Goal: Task Accomplishment & Management: Complete application form

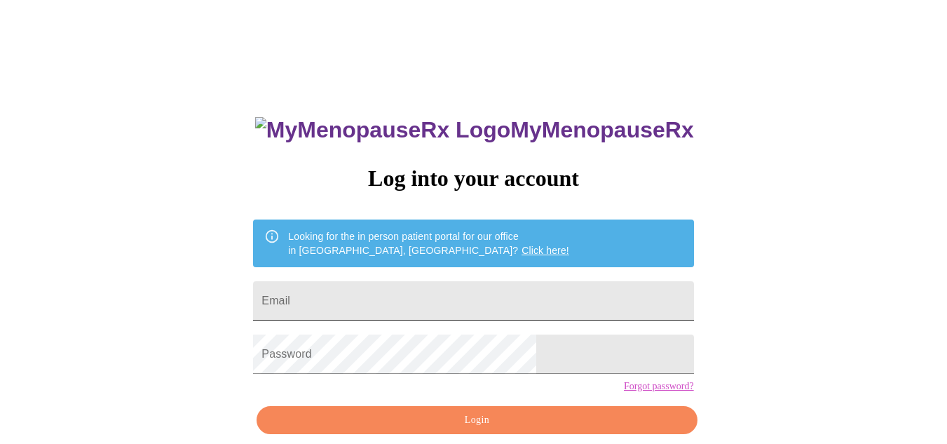
click at [424, 300] on input "Email" at bounding box center [473, 300] width 440 height 39
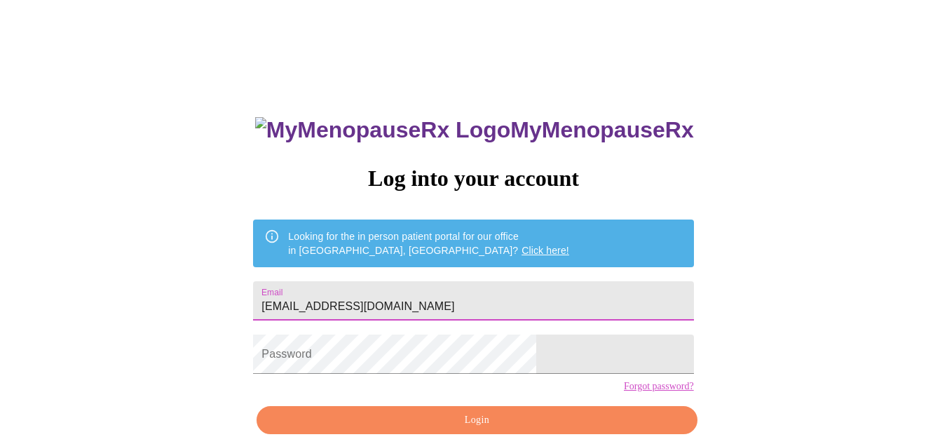
type input "[EMAIL_ADDRESS][DOMAIN_NAME]"
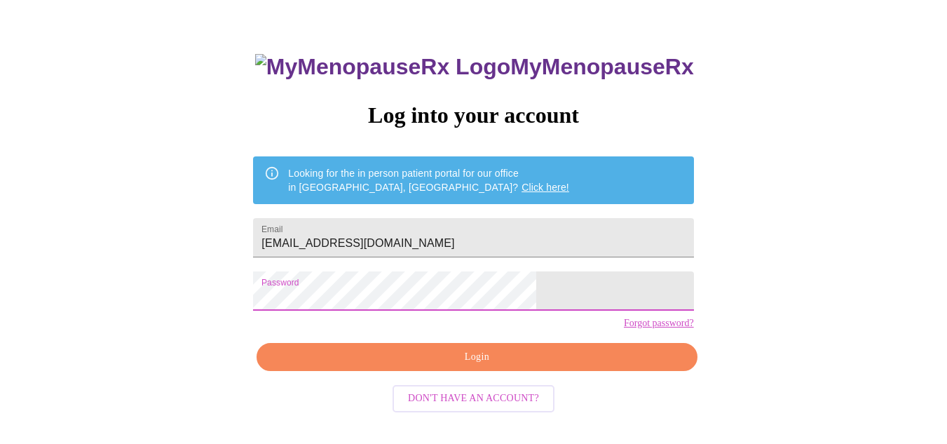
click at [483, 366] on span "Login" at bounding box center [477, 358] width 408 height 18
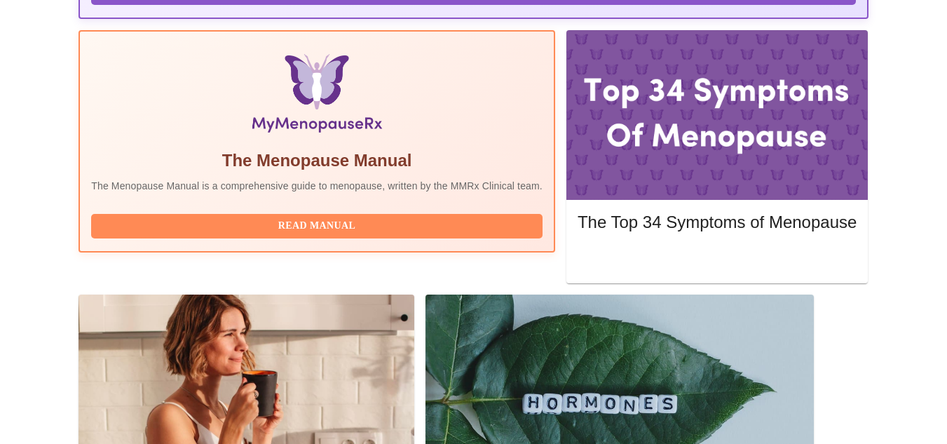
scroll to position [482, 0]
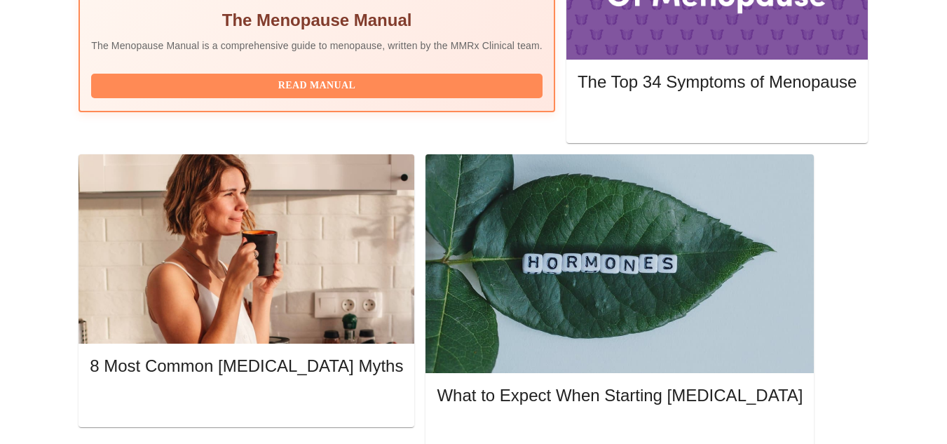
scroll to position [608, 0]
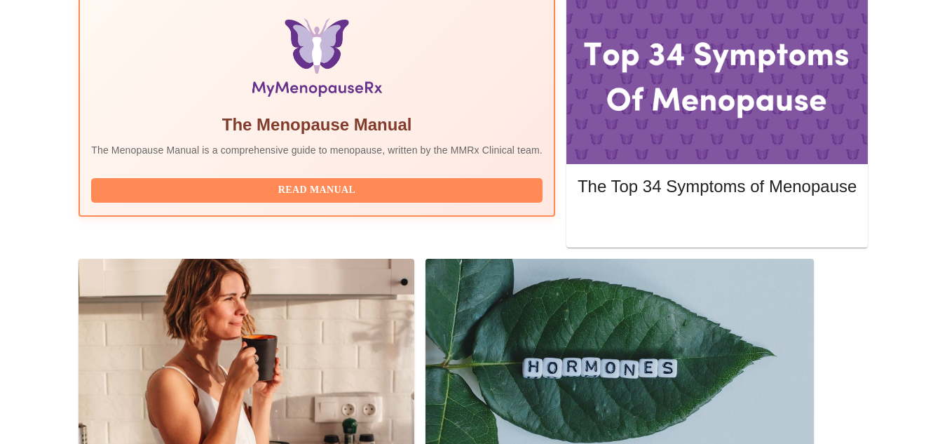
scroll to position [482, 0]
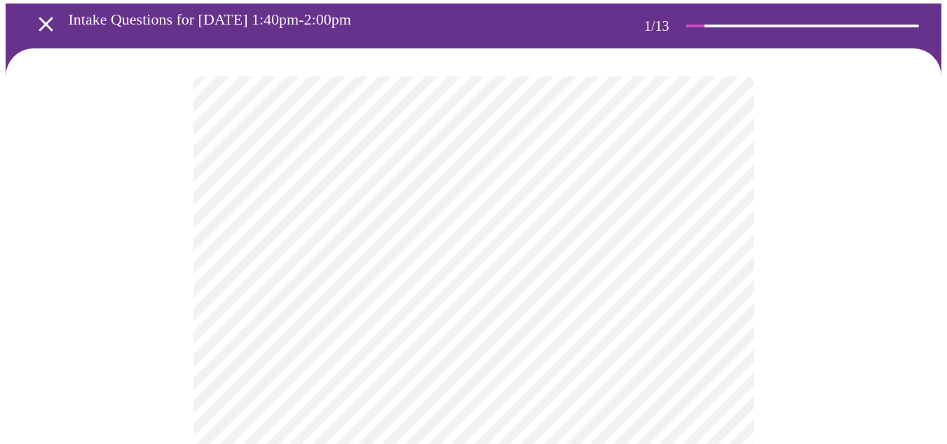
scroll to position [81, 0]
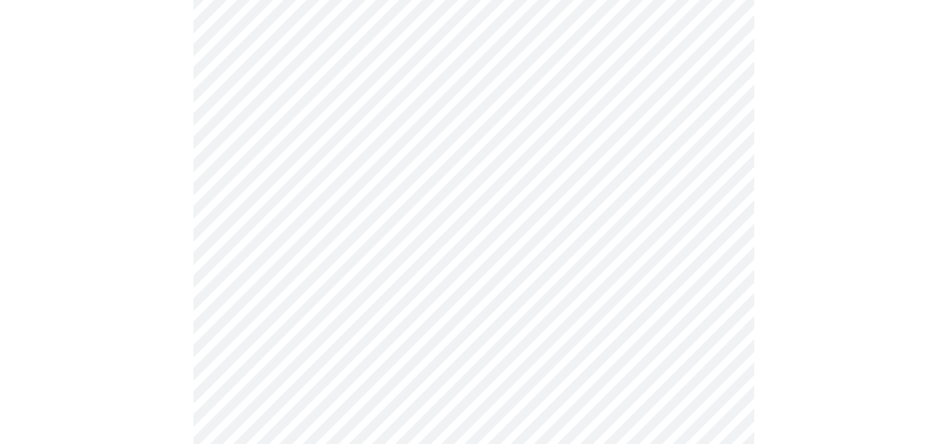
scroll to position [229, 0]
click at [363, 182] on body "MyMenopauseRx Appointments Messaging Labs Uploads Medications Community Refer a…" at bounding box center [474, 423] width 936 height 1292
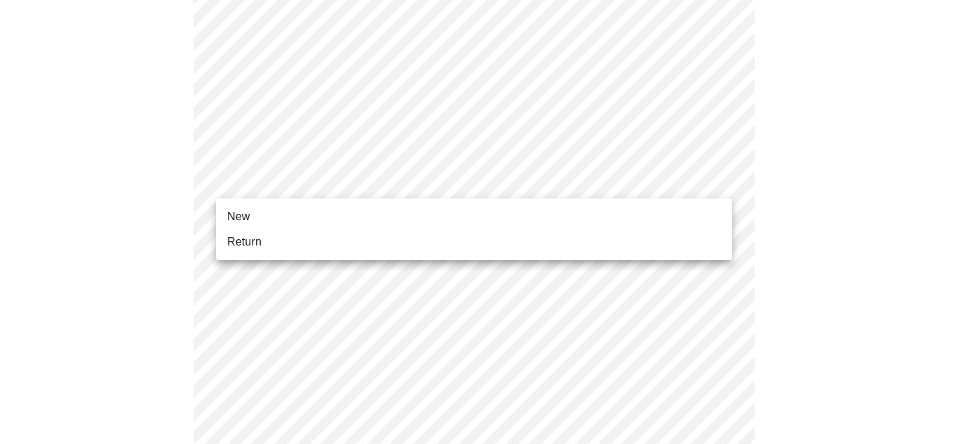
click at [246, 215] on span "New" at bounding box center [238, 216] width 22 height 17
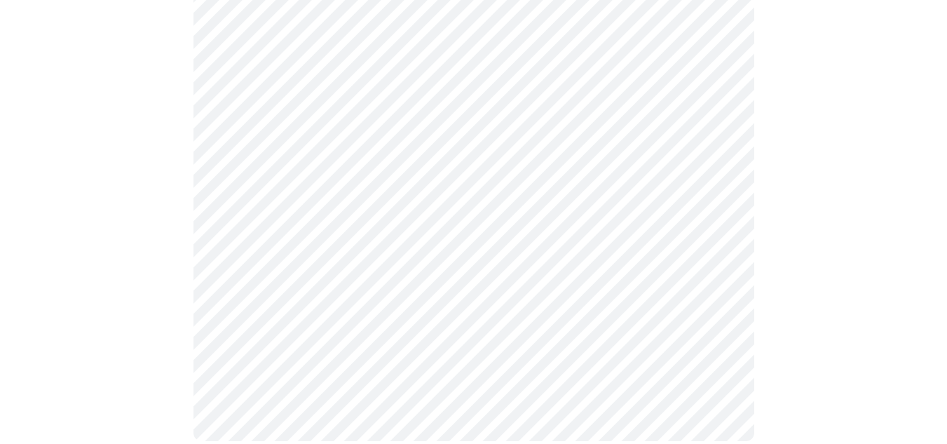
scroll to position [0, 0]
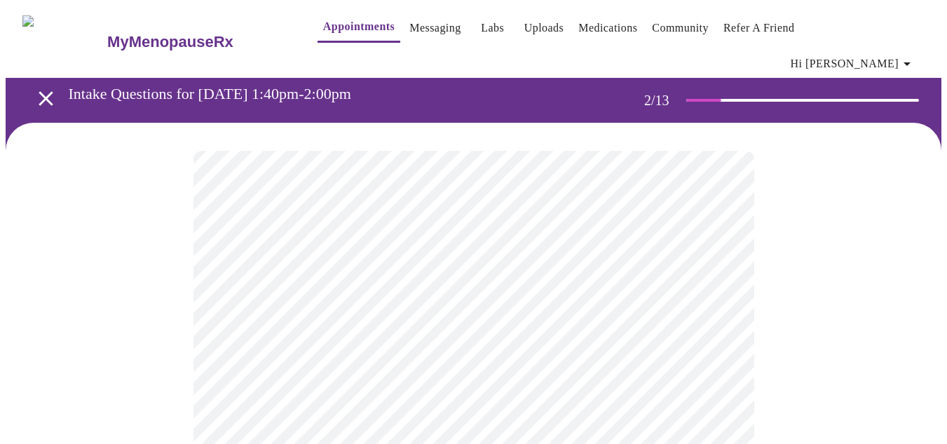
click at [607, 286] on body "MyMenopauseRx Appointments Messaging Labs Uploads Medications Community Refer a…" at bounding box center [474, 437] width 936 height 863
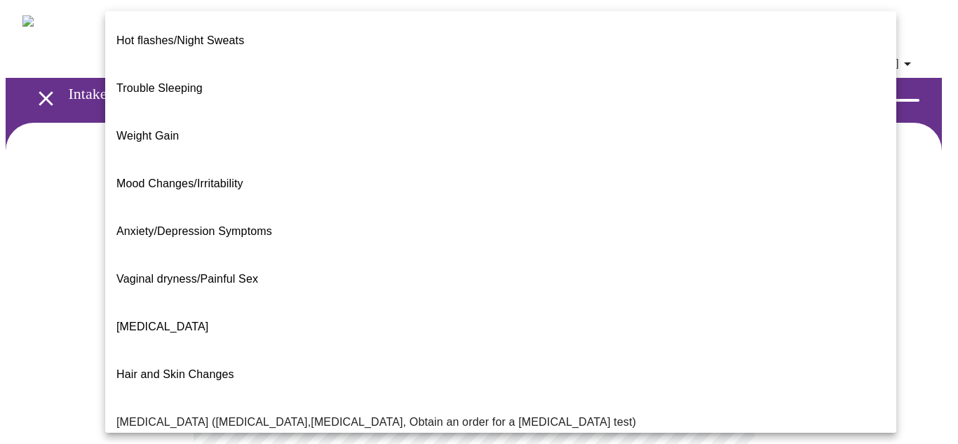
click at [187, 320] on span "[MEDICAL_DATA]" at bounding box center [162, 326] width 92 height 12
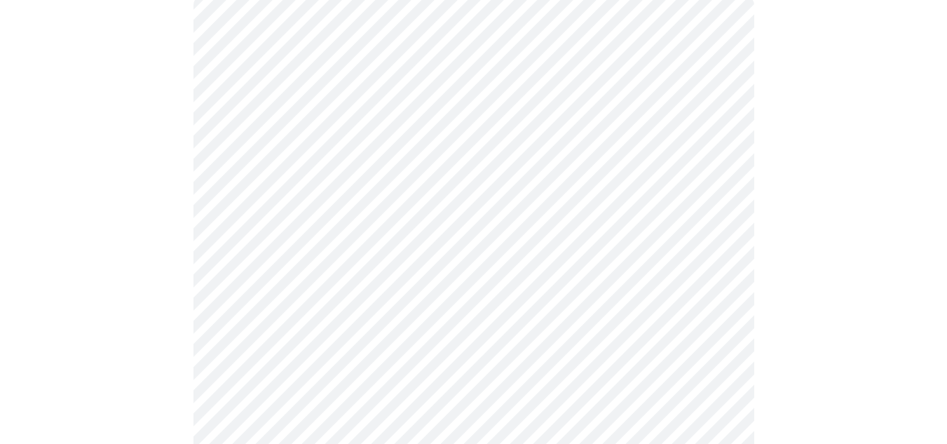
scroll to position [158, 0]
click at [440, 273] on body "MyMenopauseRx Appointments Messaging Labs Uploads Medications Community Refer a…" at bounding box center [474, 274] width 936 height 854
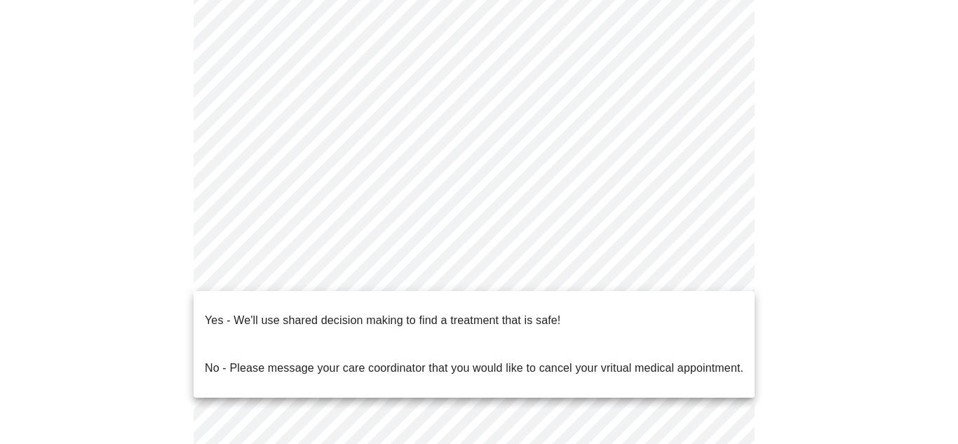
click at [464, 312] on p "Yes - We'll use shared decision making to find a treatment that is safe!" at bounding box center [383, 320] width 356 height 17
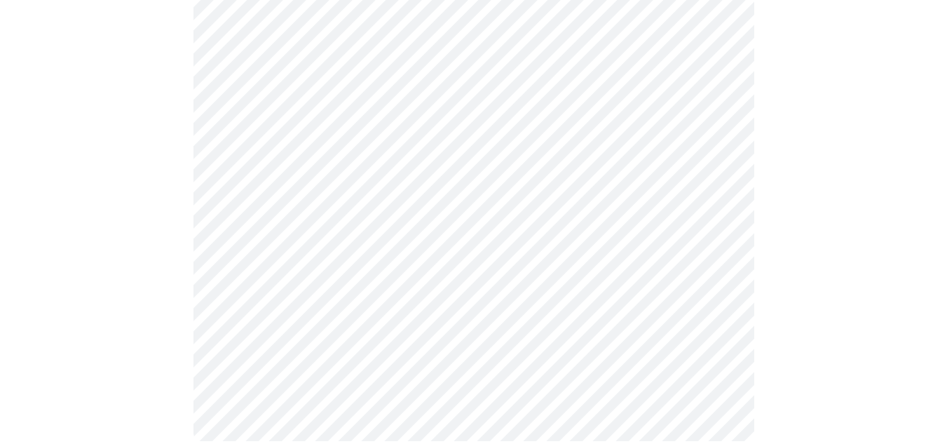
scroll to position [0, 0]
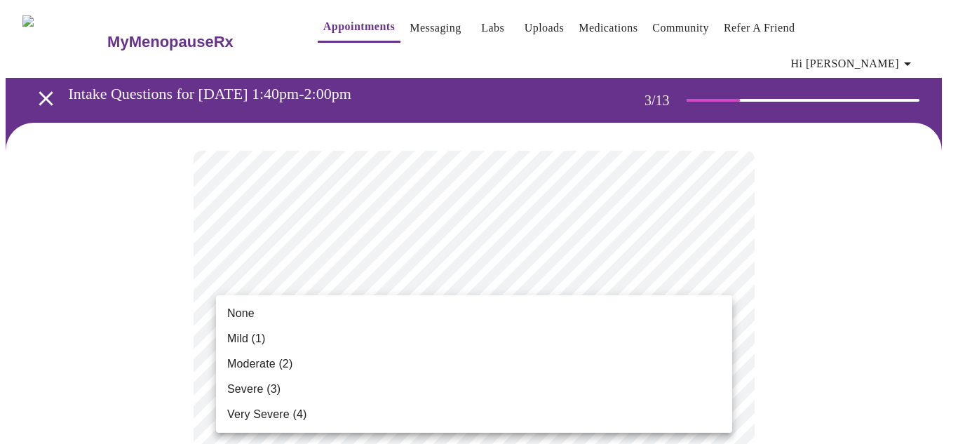
click at [250, 339] on span "Mild (1)" at bounding box center [246, 338] width 39 height 17
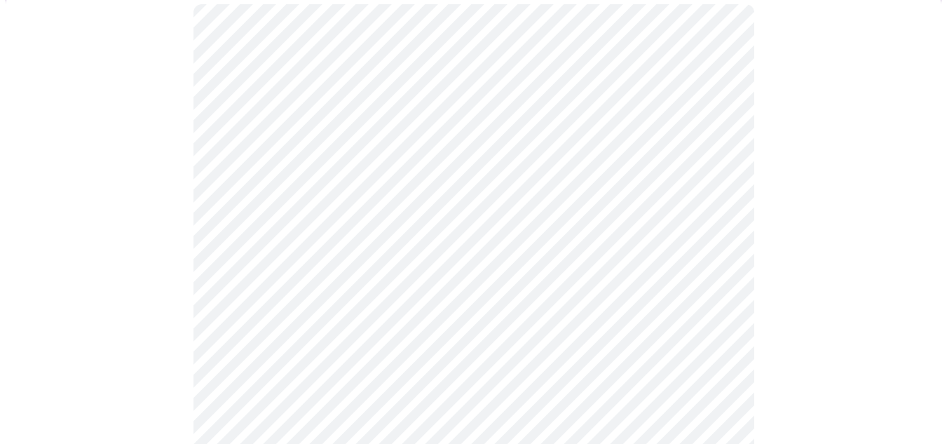
scroll to position [215, 0]
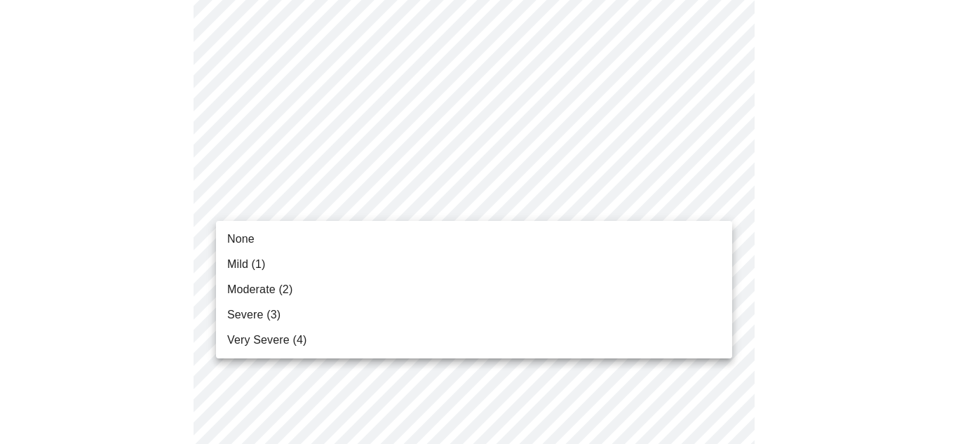
click at [263, 269] on span "Mild (1)" at bounding box center [246, 264] width 39 height 17
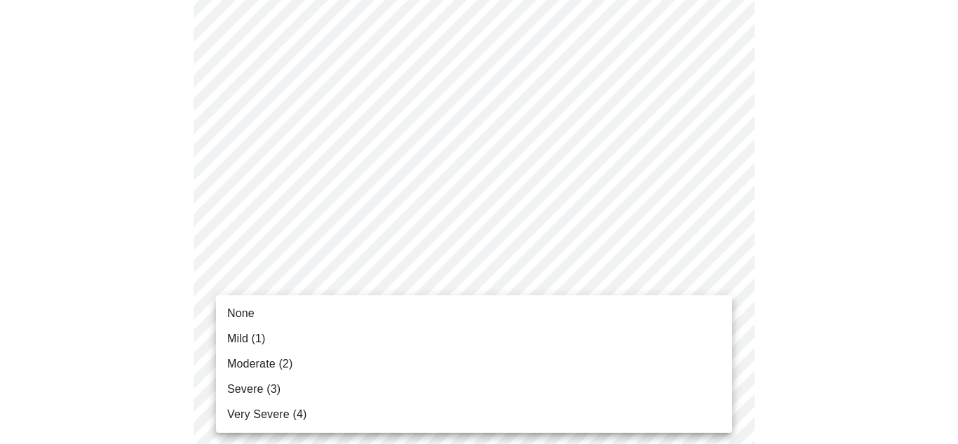
click at [255, 337] on span "Mild (1)" at bounding box center [246, 338] width 39 height 17
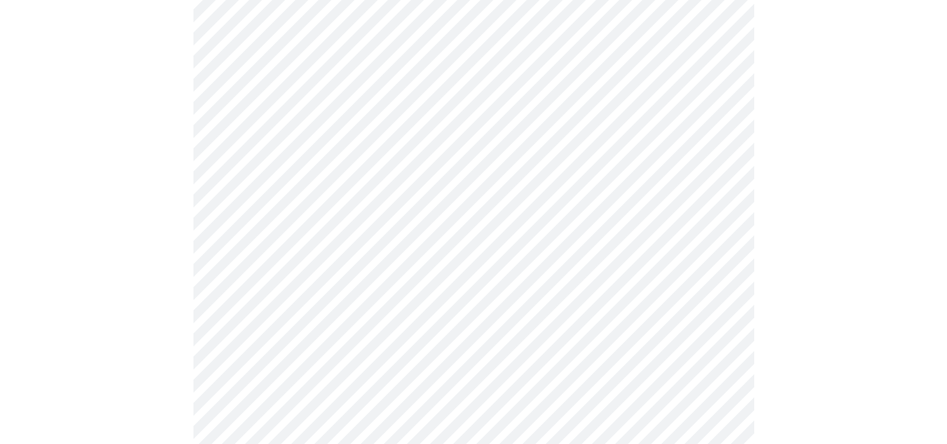
scroll to position [374, 0]
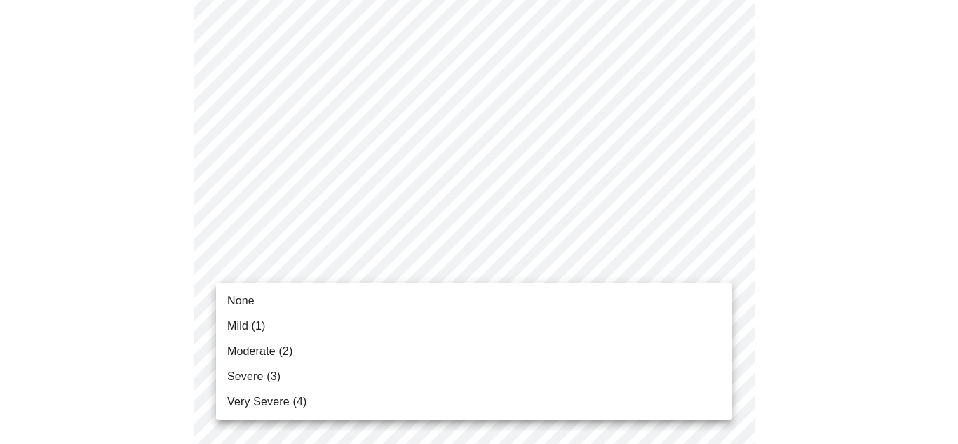
click at [285, 356] on span "Moderate (2)" at bounding box center [259, 351] width 65 height 17
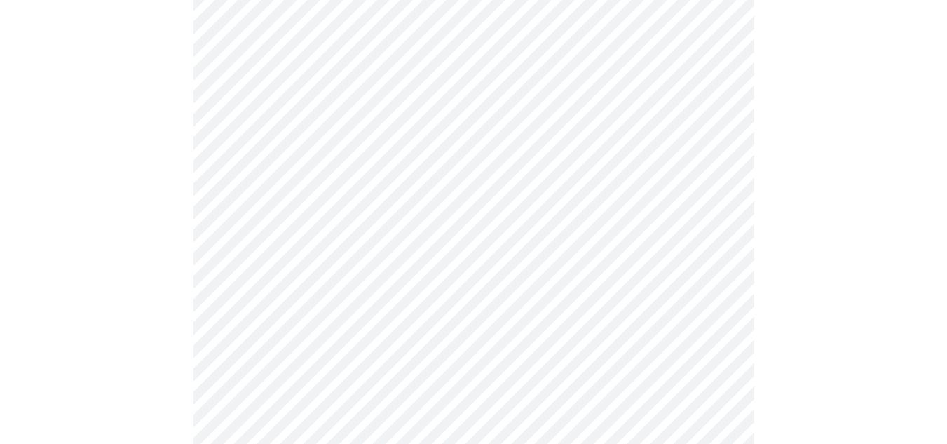
scroll to position [480, 0]
click at [413, 252] on body "MyMenopauseRx Appointments Messaging Labs Uploads Medications Community Refer a…" at bounding box center [474, 428] width 936 height 1807
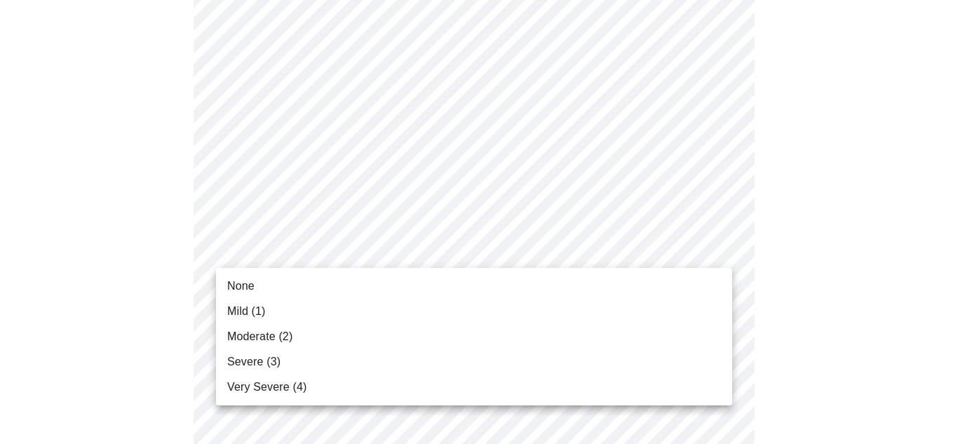
click at [295, 341] on li "Moderate (2)" at bounding box center [474, 336] width 516 height 25
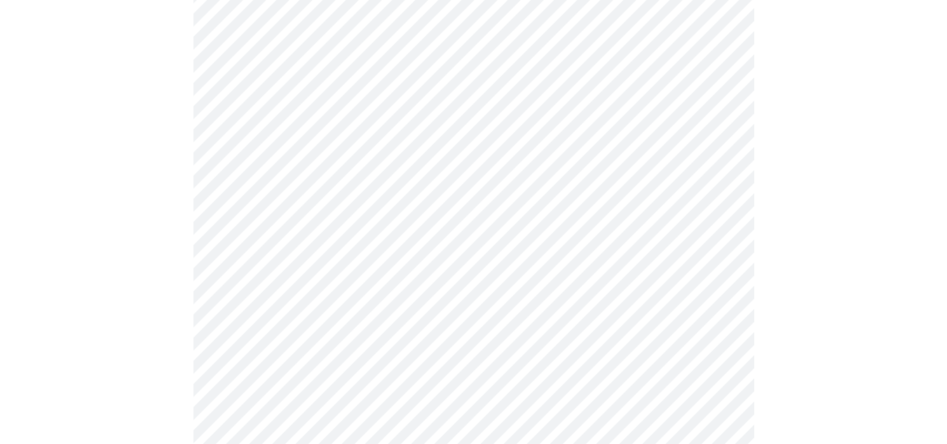
scroll to position [564, 0]
click at [350, 264] on body "MyMenopauseRx Appointments Messaging Labs Uploads Medications Community Refer a…" at bounding box center [474, 335] width 936 height 1787
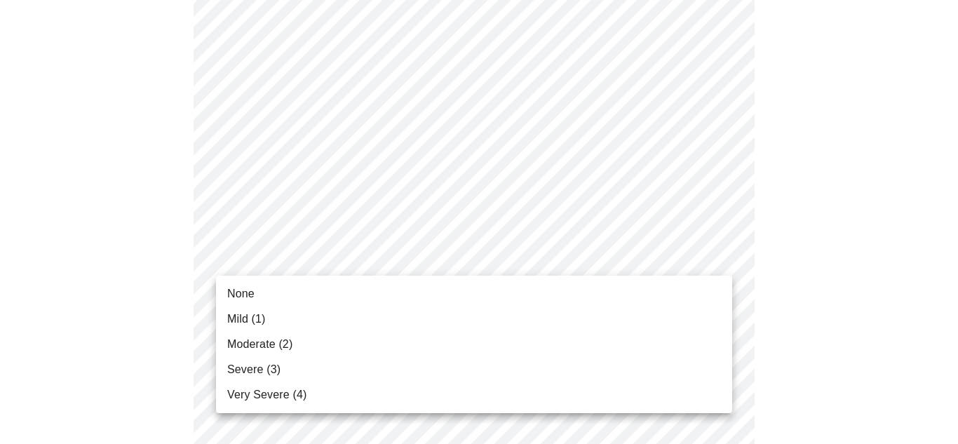
click at [242, 322] on span "Mild (1)" at bounding box center [246, 319] width 39 height 17
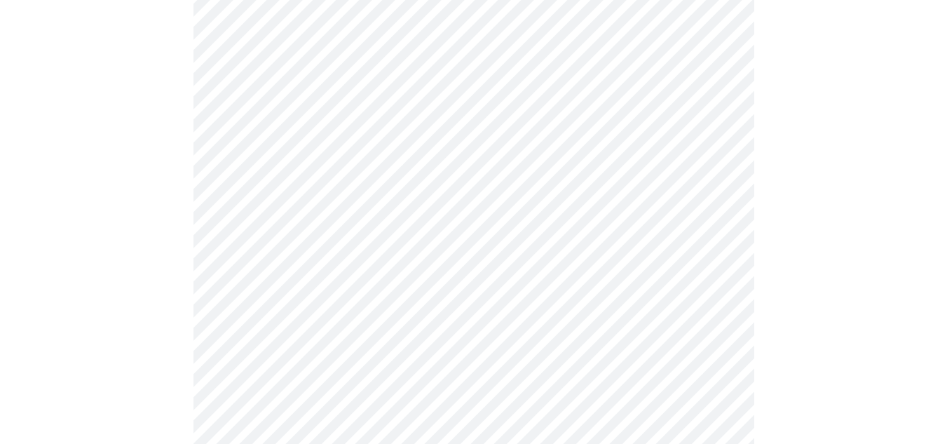
click at [346, 257] on body "MyMenopauseRx Appointments Messaging Labs Uploads Medications Community Refer a…" at bounding box center [474, 325] width 936 height 1767
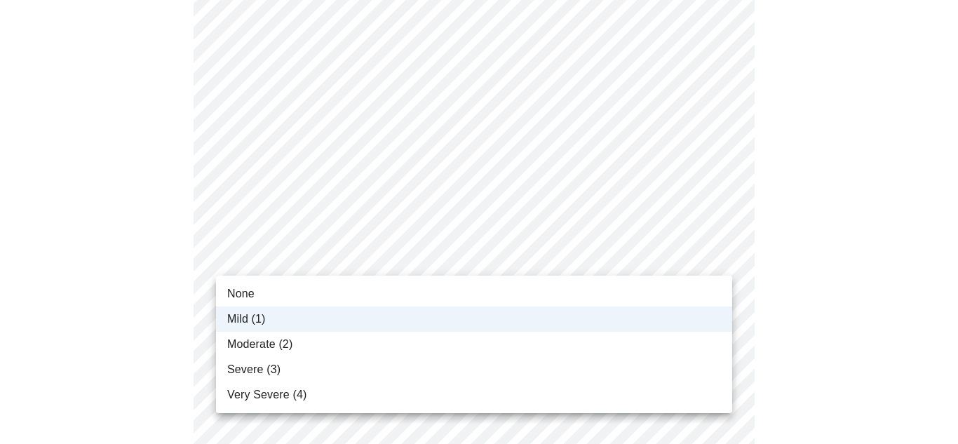
click at [283, 347] on span "Moderate (2)" at bounding box center [259, 344] width 65 height 17
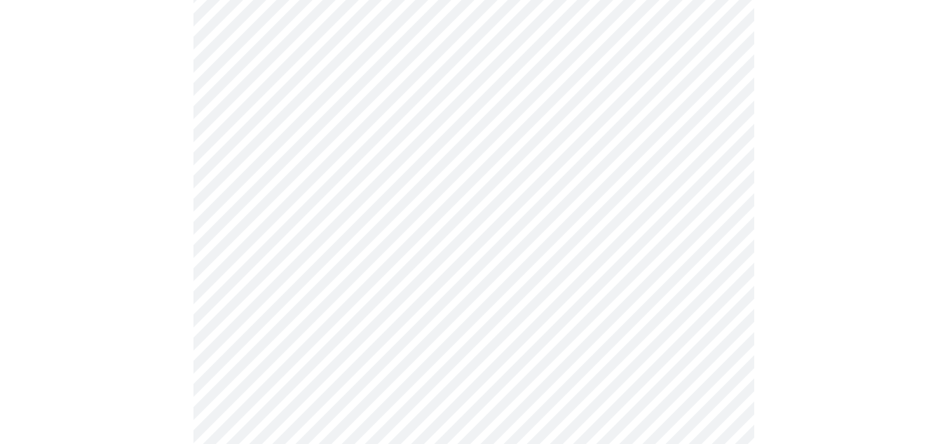
scroll to position [670, 0]
click at [454, 267] on body "MyMenopauseRx Appointments Messaging Labs Uploads Medications Community Refer a…" at bounding box center [474, 218] width 936 height 1767
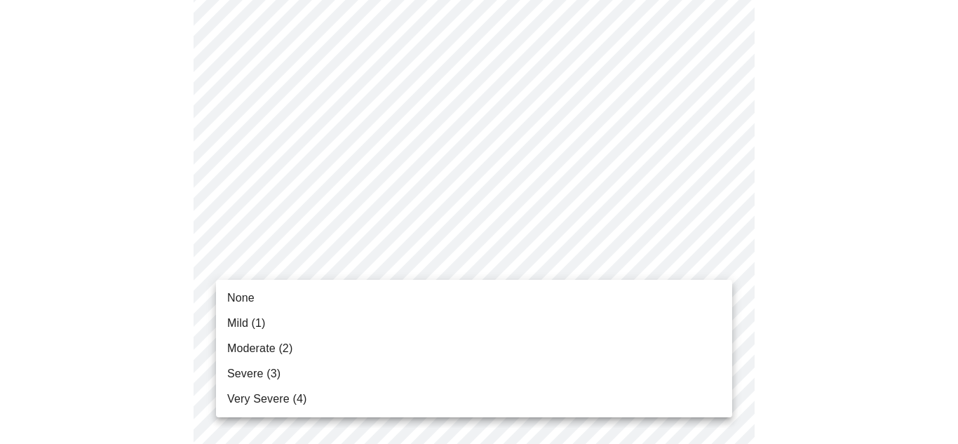
click at [259, 351] on span "Moderate (2)" at bounding box center [259, 348] width 65 height 17
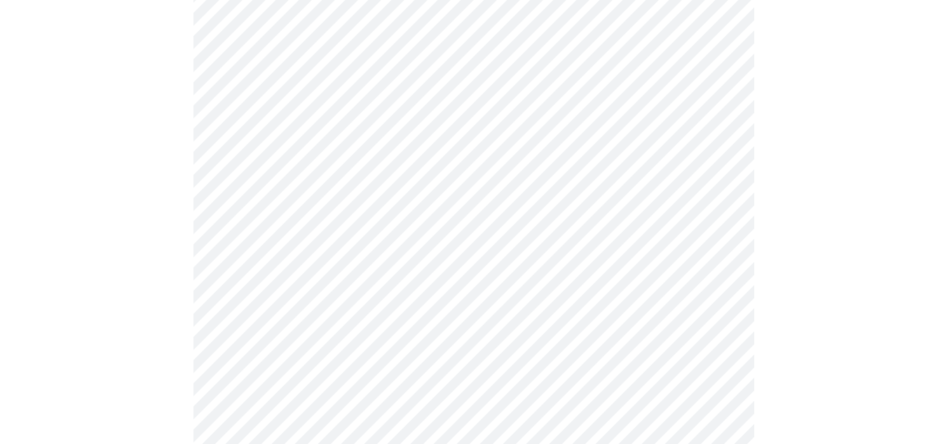
click at [428, 372] on body "MyMenopauseRx Appointments Messaging Labs Uploads Medications Community Refer a…" at bounding box center [474, 209] width 936 height 1748
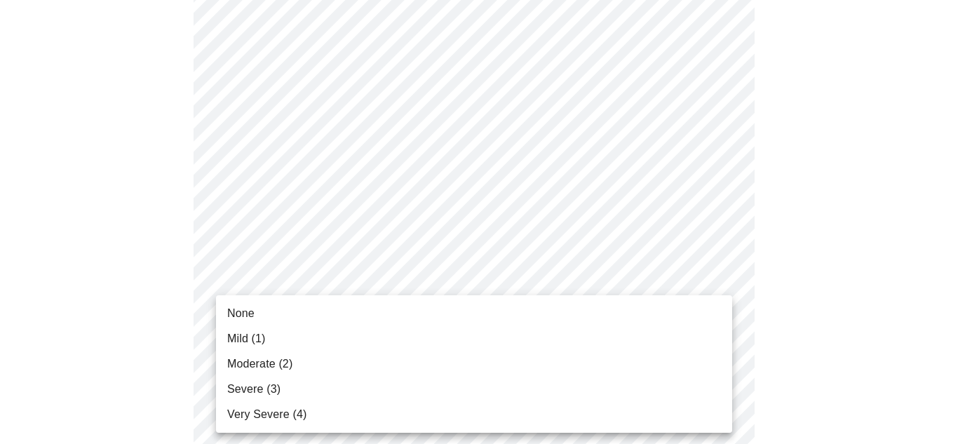
click at [267, 386] on span "Severe (3)" at bounding box center [253, 389] width 53 height 17
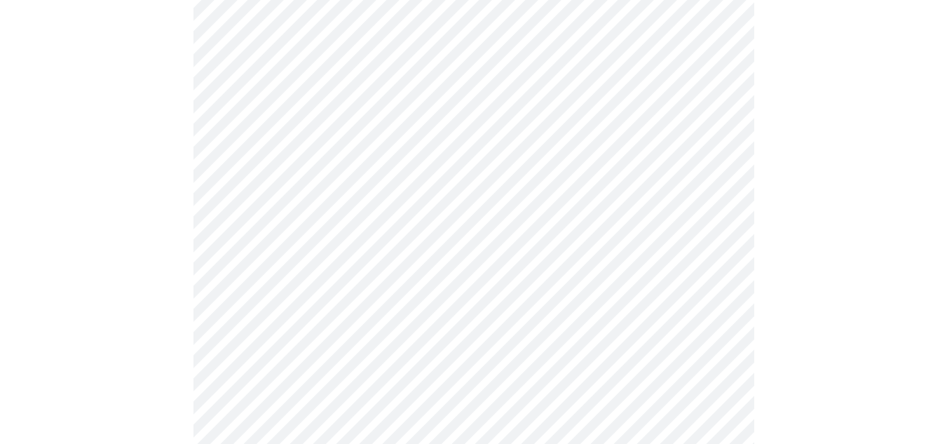
scroll to position [936, 0]
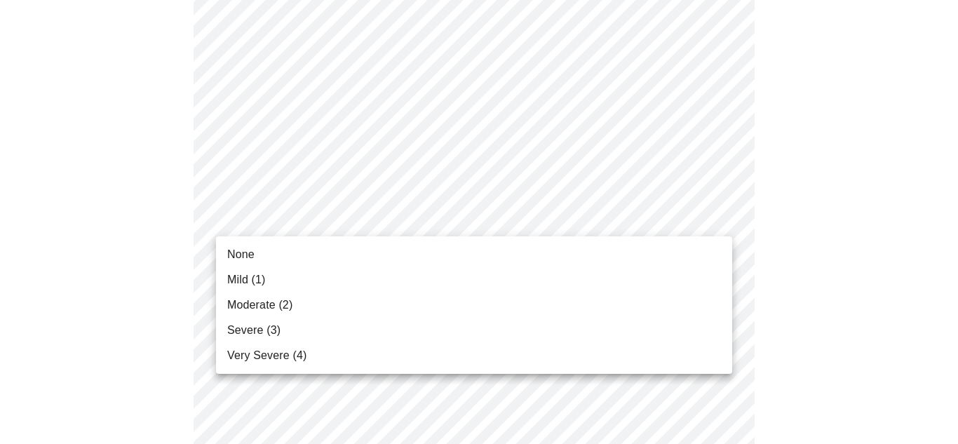
click at [243, 260] on span "None" at bounding box center [240, 254] width 27 height 17
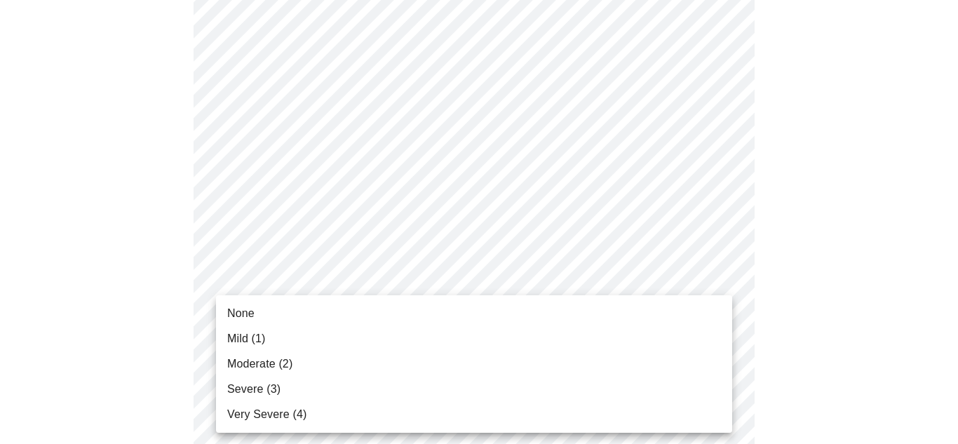
click at [257, 342] on span "Mild (1)" at bounding box center [246, 338] width 39 height 17
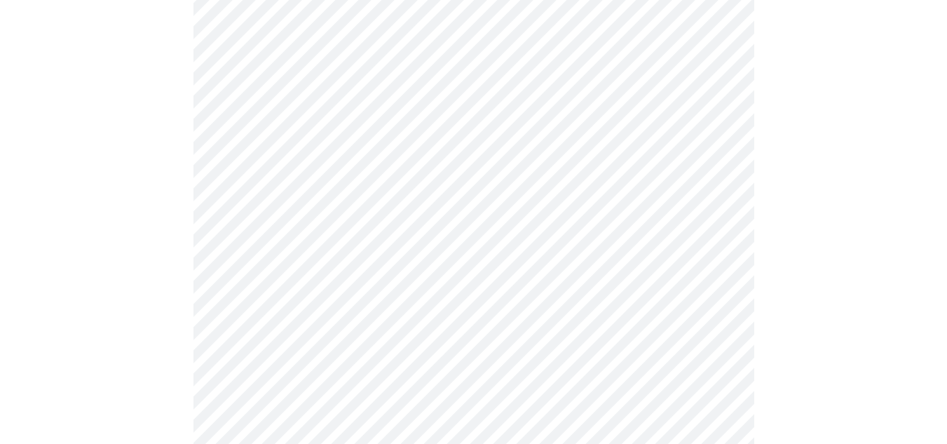
scroll to position [1083, 0]
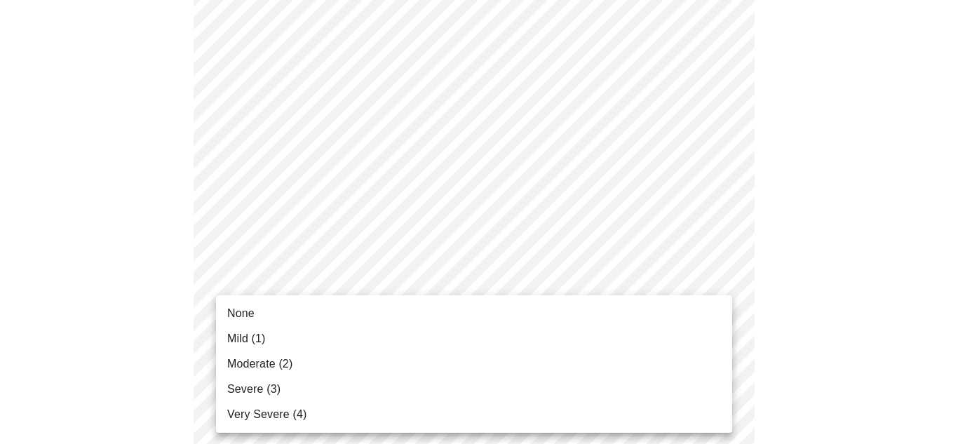
click at [256, 342] on span "Mild (1)" at bounding box center [246, 338] width 39 height 17
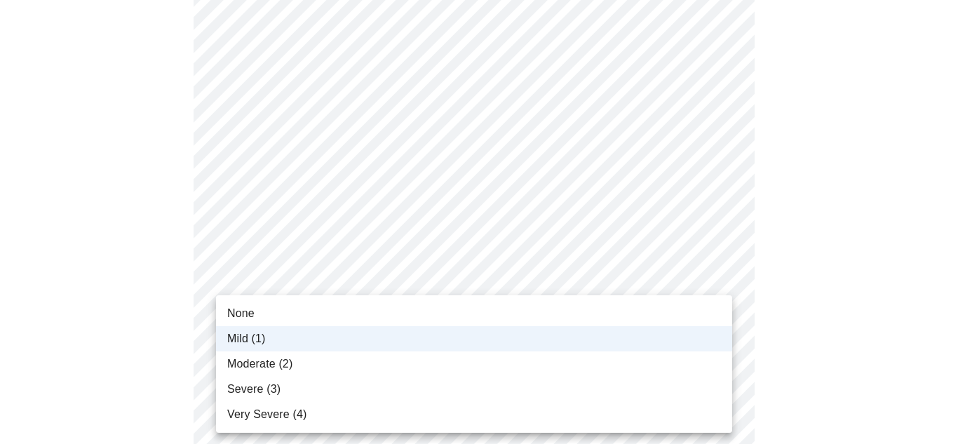
click at [284, 365] on span "Moderate (2)" at bounding box center [259, 364] width 65 height 17
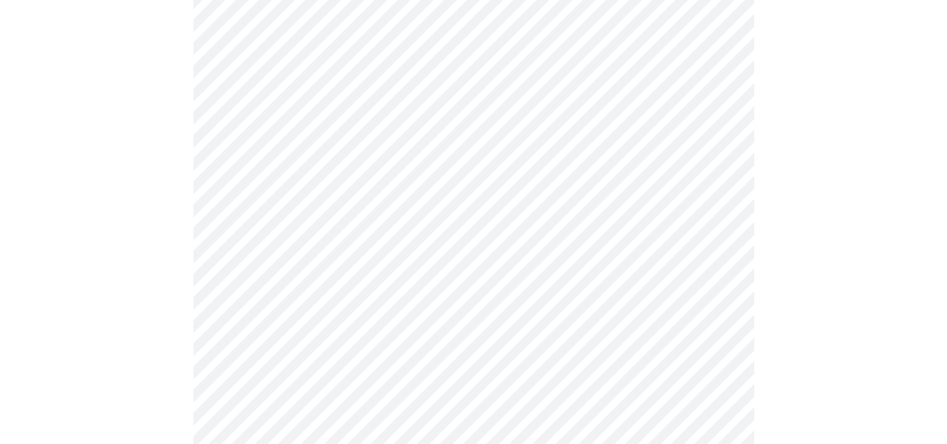
scroll to position [620, 0]
click at [468, 238] on body "MyMenopauseRx Appointments Messaging Labs Uploads Medications Community Refer a…" at bounding box center [474, 88] width 936 height 1404
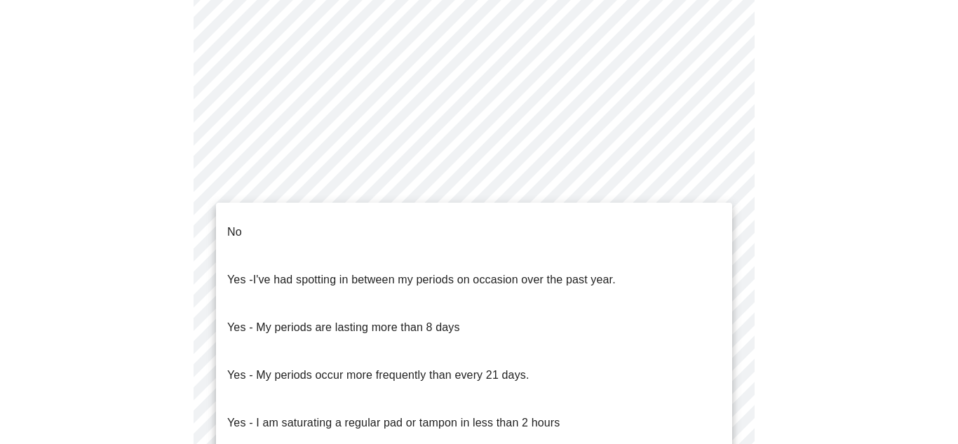
click at [525, 274] on span "I've had spotting in between my periods on occasion over the past year." at bounding box center [434, 280] width 363 height 12
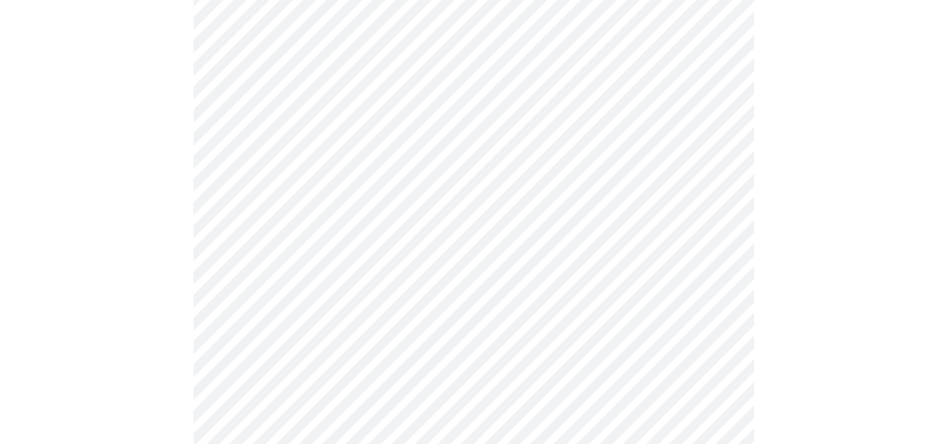
click at [468, 333] on body "MyMenopauseRx Appointments Messaging Labs Uploads Medications Community Refer a…" at bounding box center [474, 84] width 936 height 1396
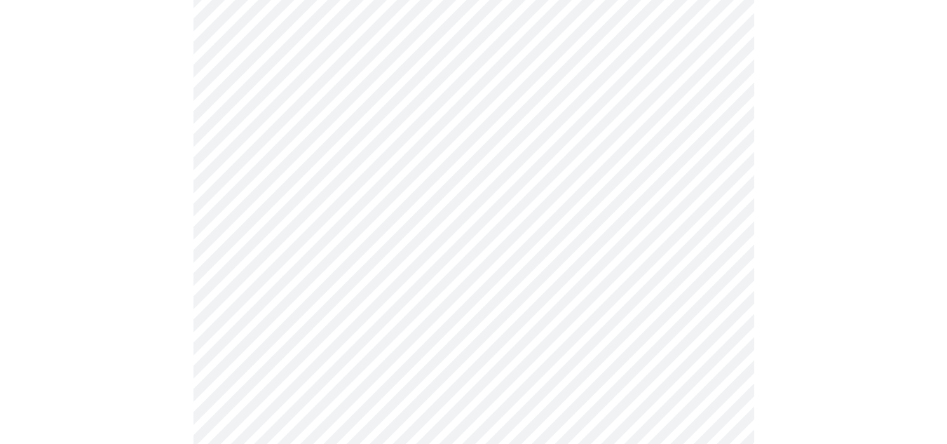
scroll to position [884, 0]
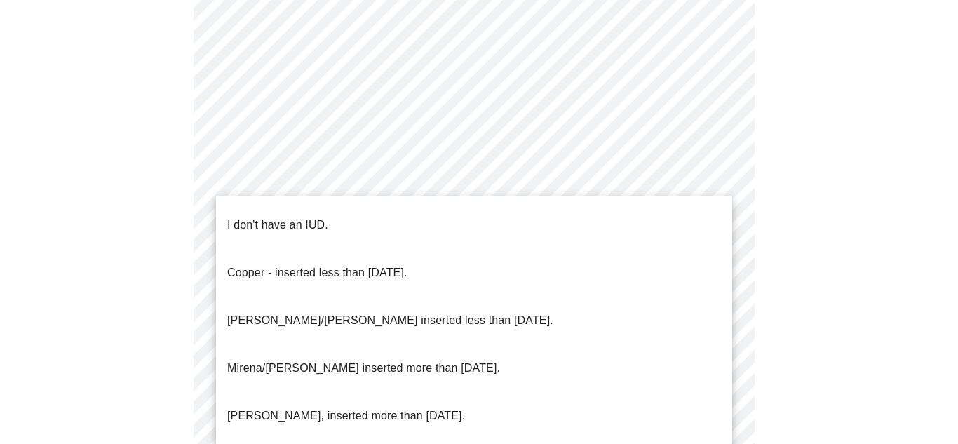
click at [293, 217] on p "I don't have an IUD." at bounding box center [277, 225] width 101 height 17
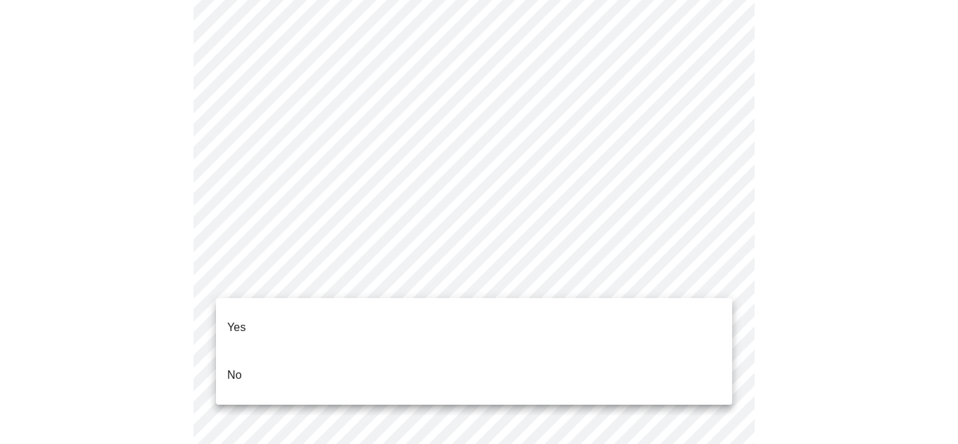
click at [258, 320] on li "Yes" at bounding box center [474, 328] width 516 height 48
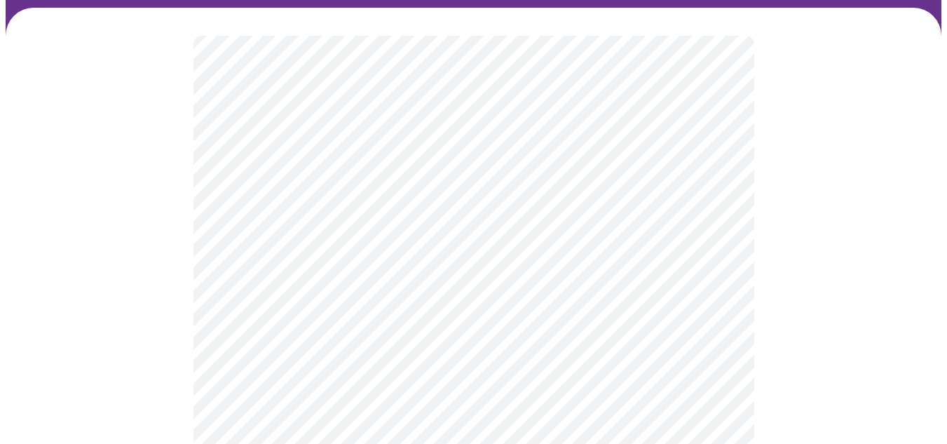
scroll to position [126, 0]
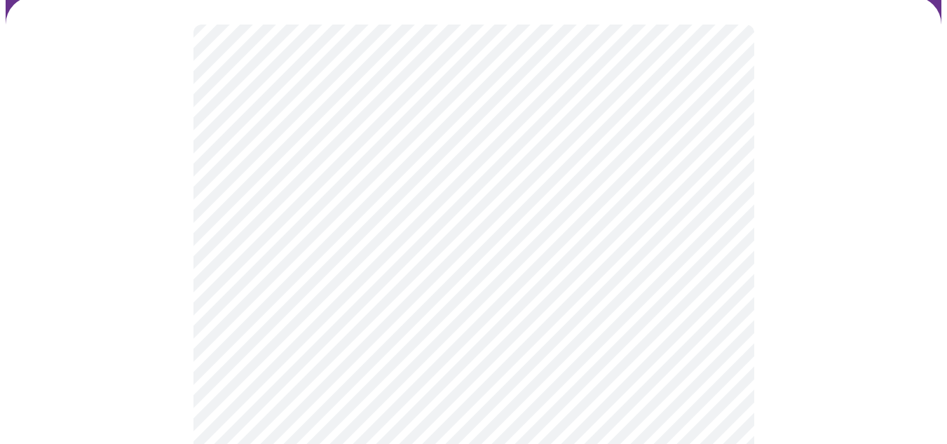
click at [715, 246] on body "MyMenopauseRx Appointments Messaging Labs Uploads Medications Community Refer a…" at bounding box center [474, 403] width 936 height 1048
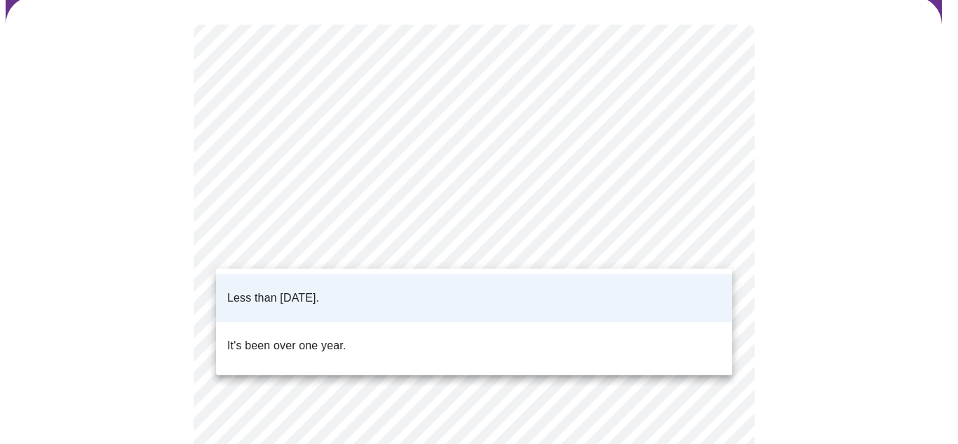
click at [511, 295] on li "Less than [DATE]." at bounding box center [474, 298] width 516 height 48
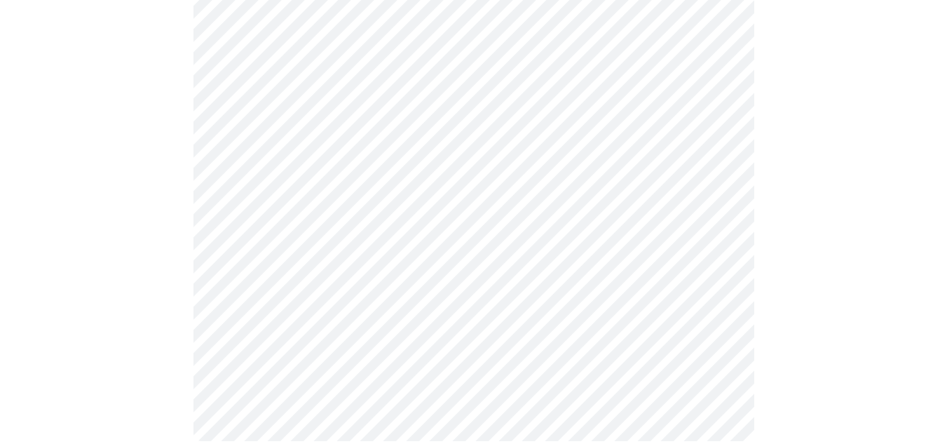
scroll to position [0, 0]
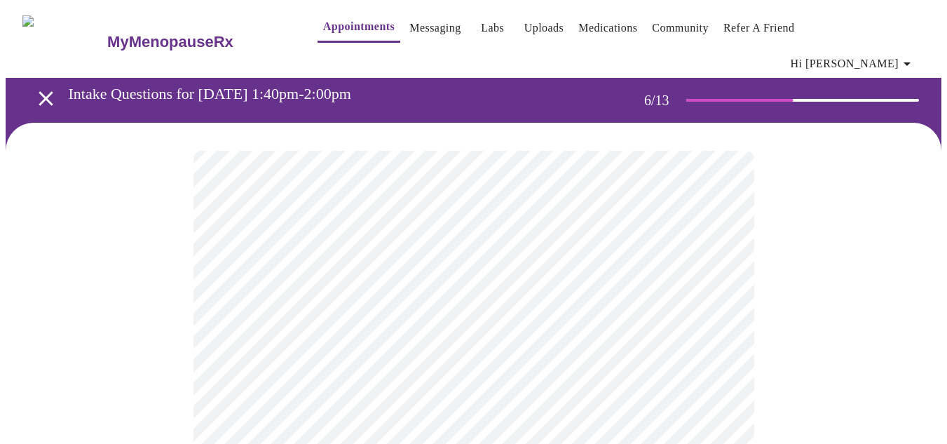
click at [850, 332] on div at bounding box center [474, 444] width 936 height 643
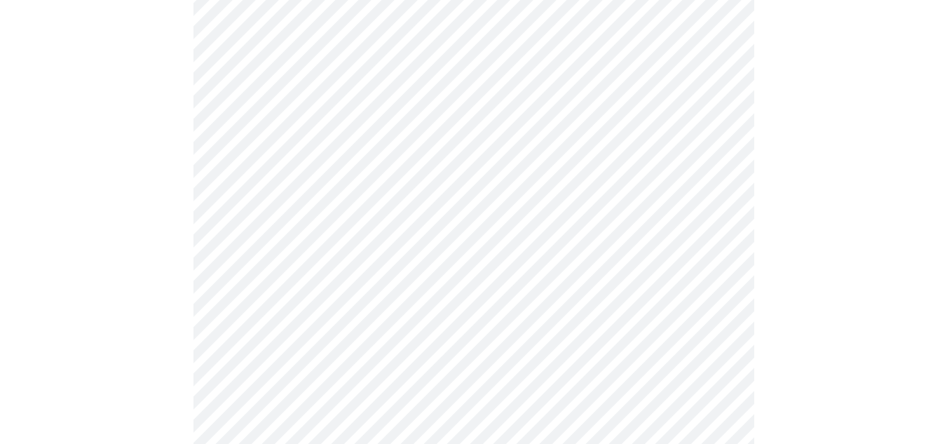
scroll to position [3691, 0]
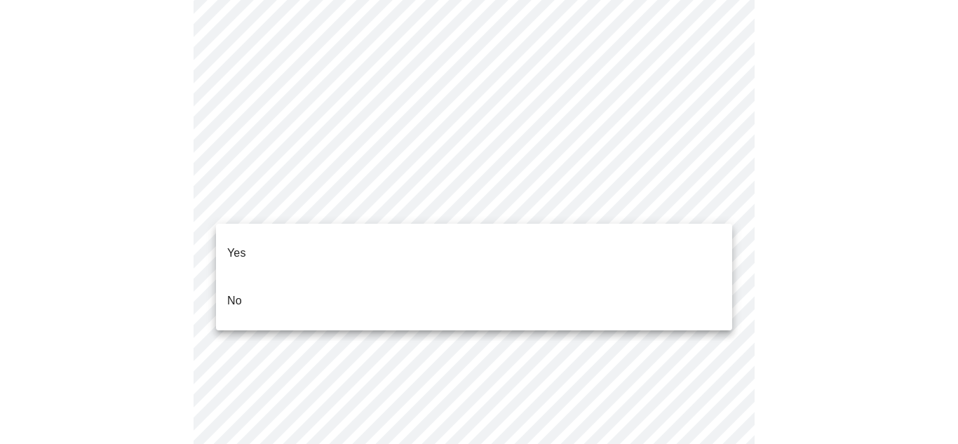
click at [265, 279] on li "No" at bounding box center [474, 301] width 516 height 48
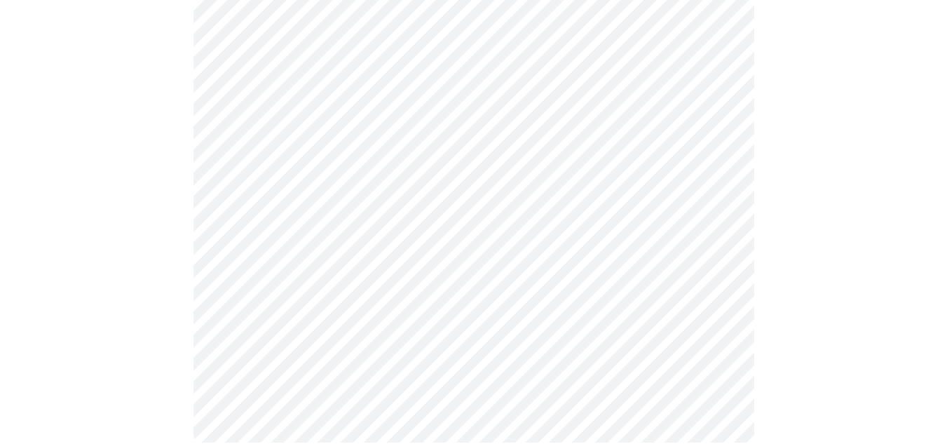
scroll to position [1368, 0]
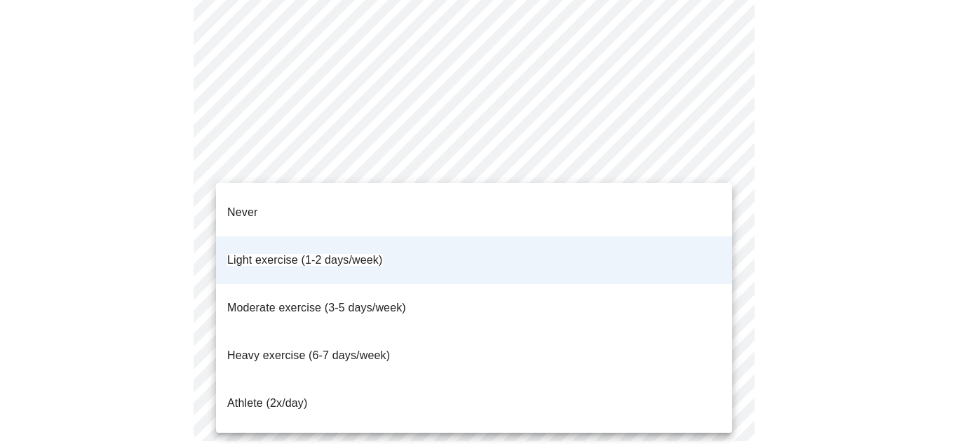
click at [785, 212] on div at bounding box center [479, 222] width 958 height 444
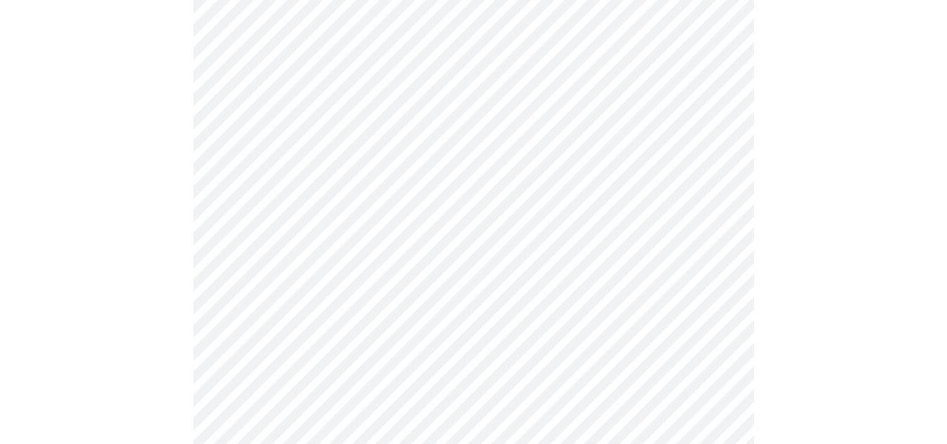
scroll to position [797, 0]
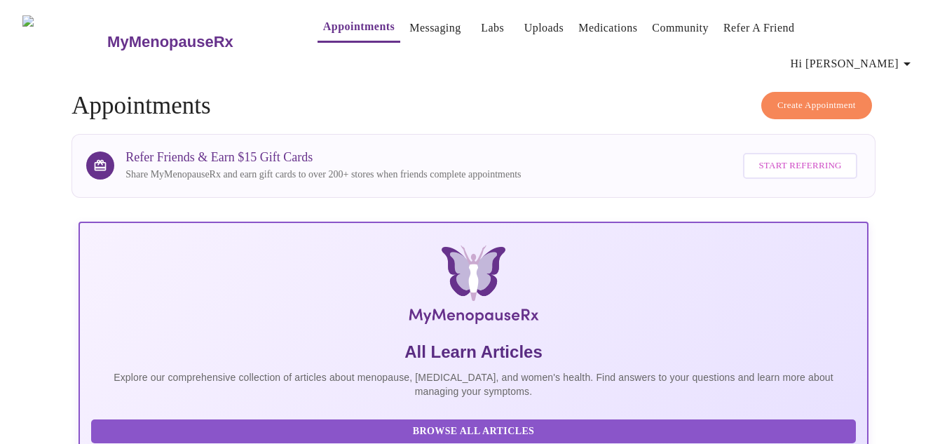
click at [481, 30] on link "Labs" at bounding box center [492, 28] width 23 height 20
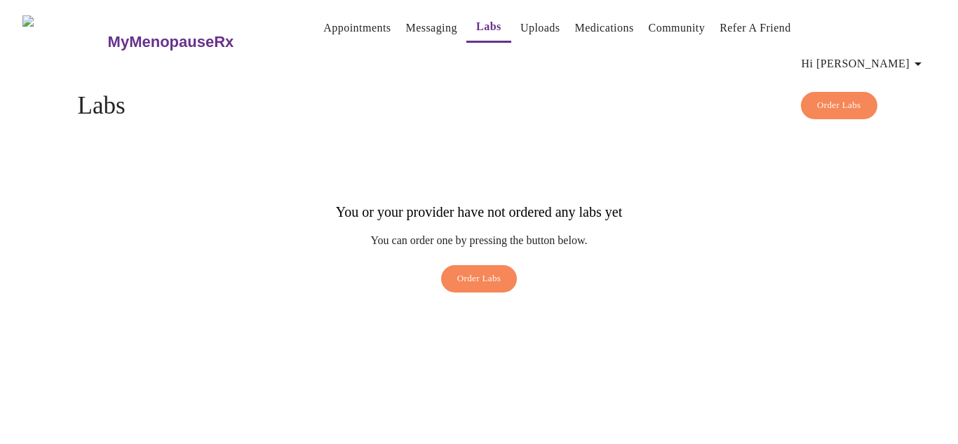
click at [894, 54] on span "Hi [PERSON_NAME]" at bounding box center [864, 64] width 125 height 20
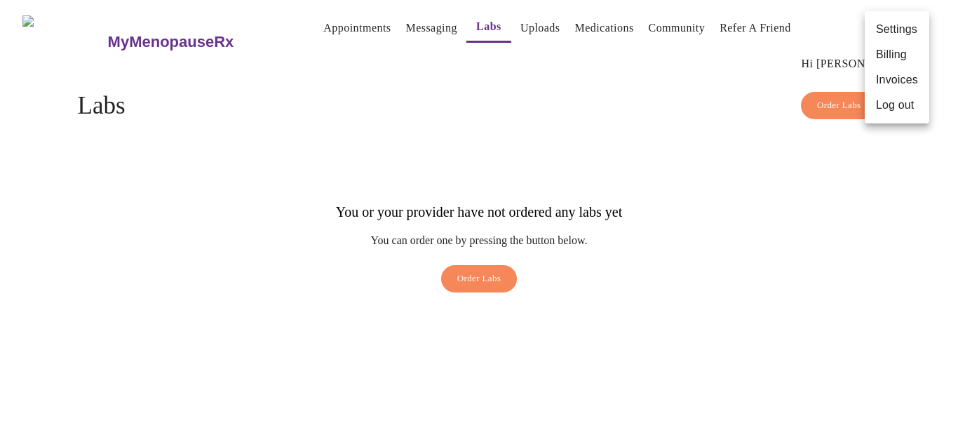
click at [903, 29] on li "Settings" at bounding box center [897, 29] width 65 height 25
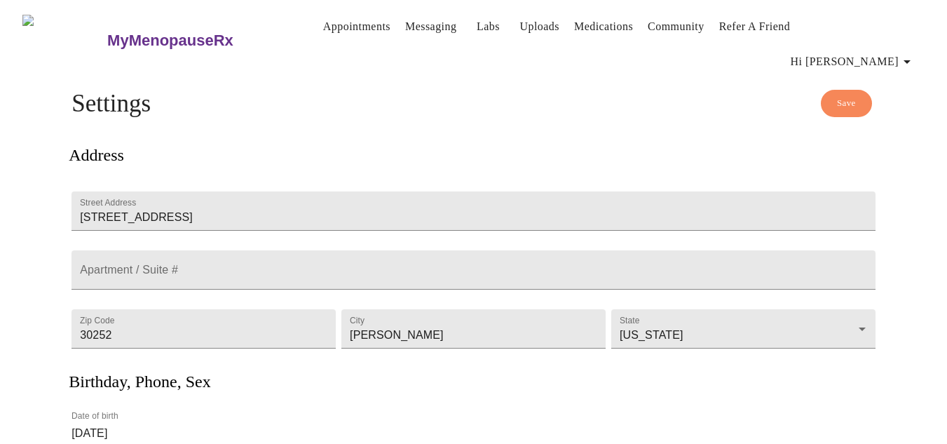
click at [898, 52] on span "Hi [PERSON_NAME]" at bounding box center [853, 62] width 125 height 20
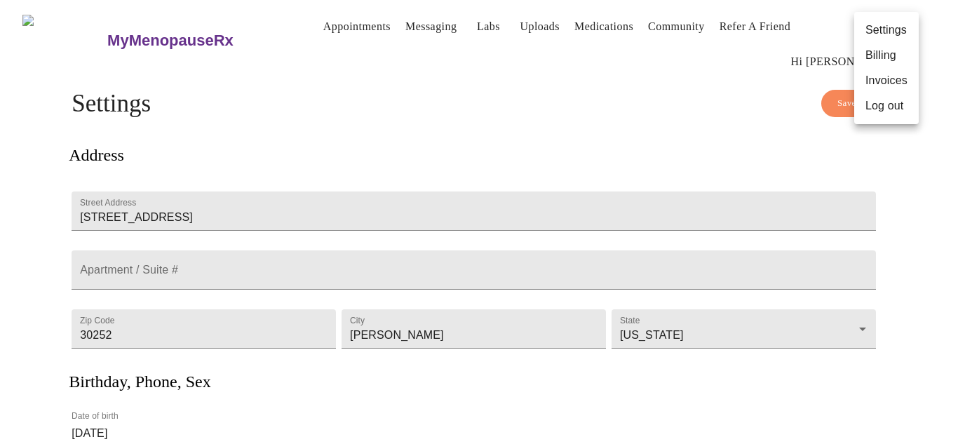
click at [516, 29] on div at bounding box center [479, 222] width 958 height 444
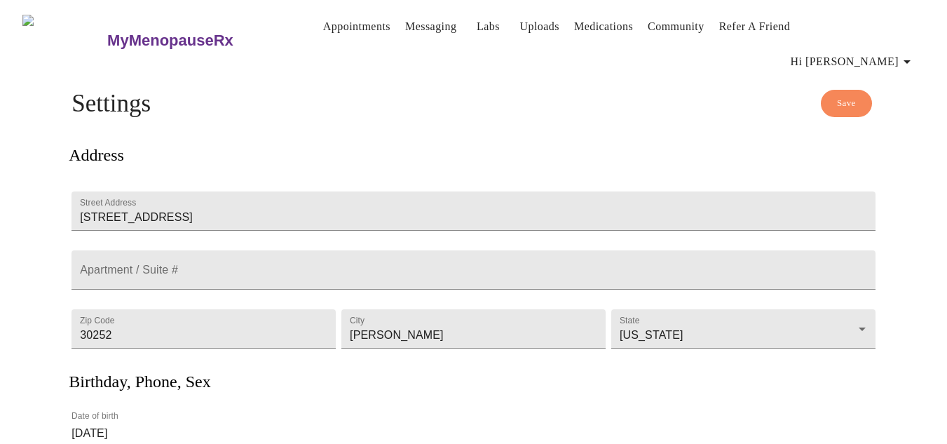
click at [520, 24] on link "Uploads" at bounding box center [540, 27] width 40 height 20
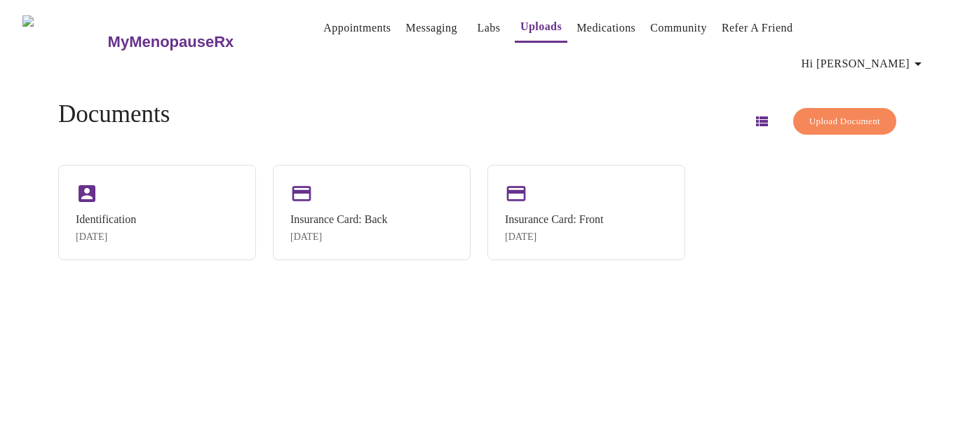
click at [826, 114] on span "Upload Document" at bounding box center [844, 122] width 71 height 16
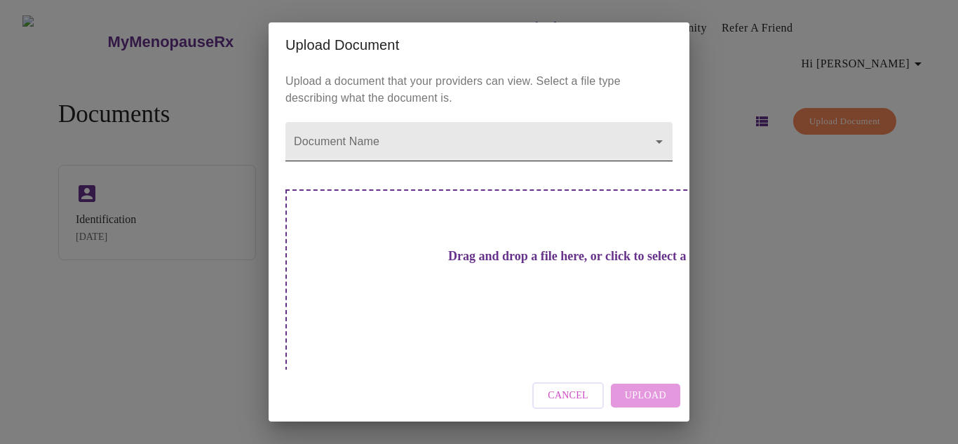
click at [498, 152] on body "MyMenopauseRx Appointments Messaging Labs Uploads Medications Community Refer a…" at bounding box center [479, 228] width 947 height 444
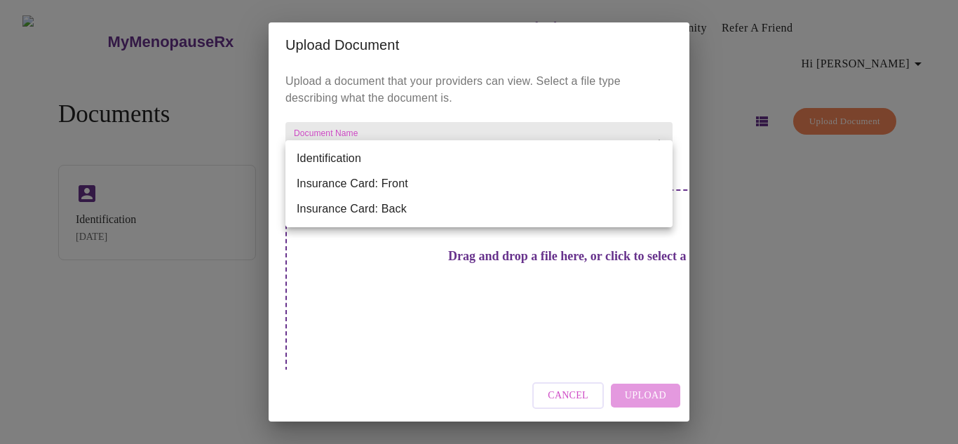
click at [740, 233] on div at bounding box center [479, 222] width 958 height 444
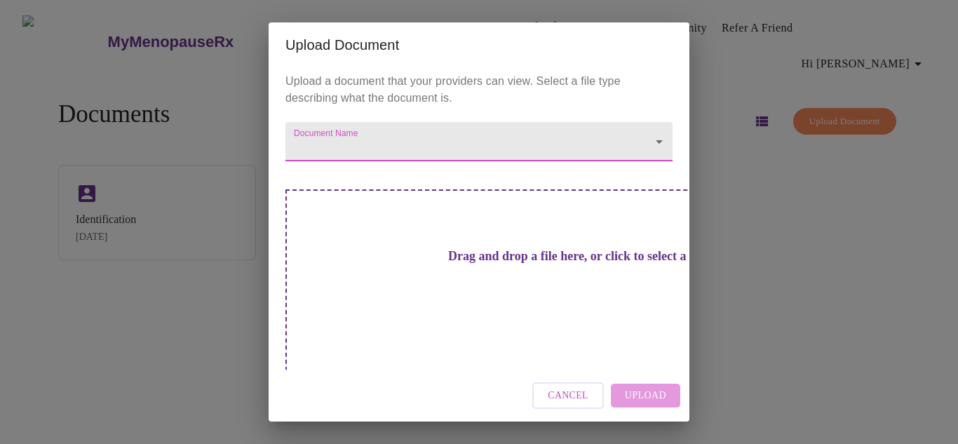
click at [516, 264] on h3 "Drag and drop a file here, or click to select a file" at bounding box center [577, 256] width 387 height 15
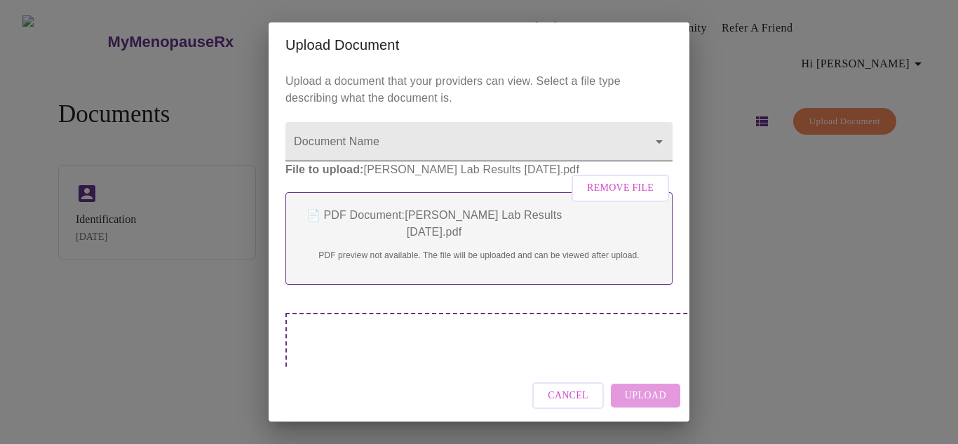
click at [433, 142] on body "MyMenopauseRx Appointments Messaging Labs Uploads Medications Community Refer a…" at bounding box center [479, 228] width 947 height 444
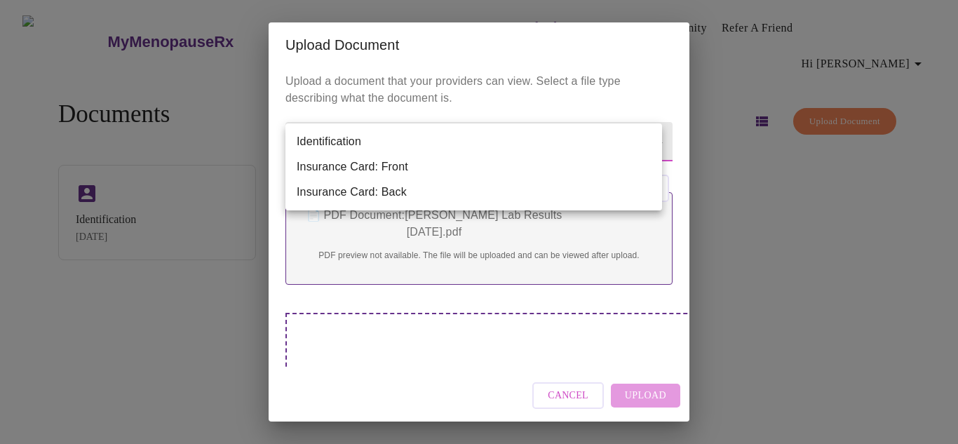
click at [469, 360] on div at bounding box center [479, 222] width 958 height 444
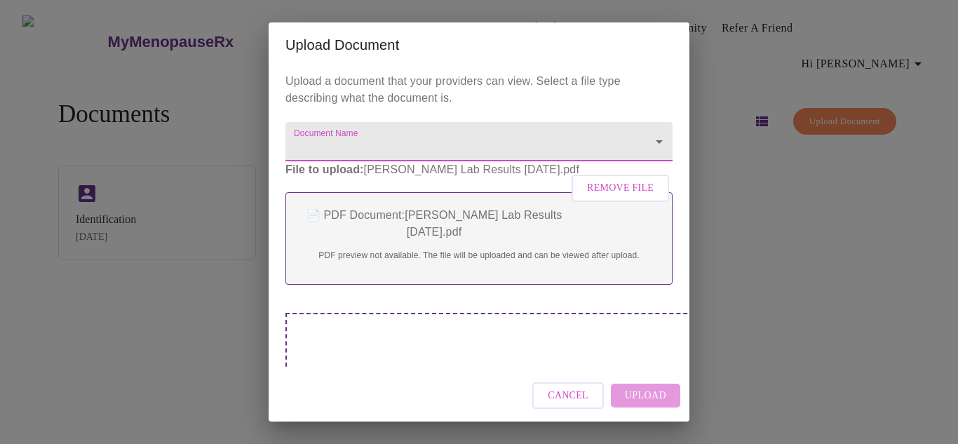
click at [648, 400] on div "Cancel Upload" at bounding box center [479, 396] width 421 height 53
click at [438, 133] on body "MyMenopauseRx Appointments Messaging Labs Uploads Medications Community Refer a…" at bounding box center [479, 228] width 947 height 444
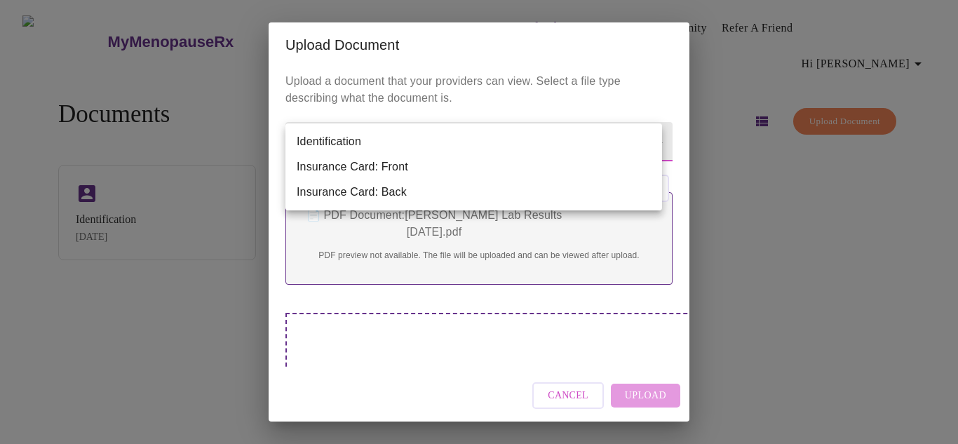
click at [356, 137] on li "Identification" at bounding box center [473, 141] width 377 height 25
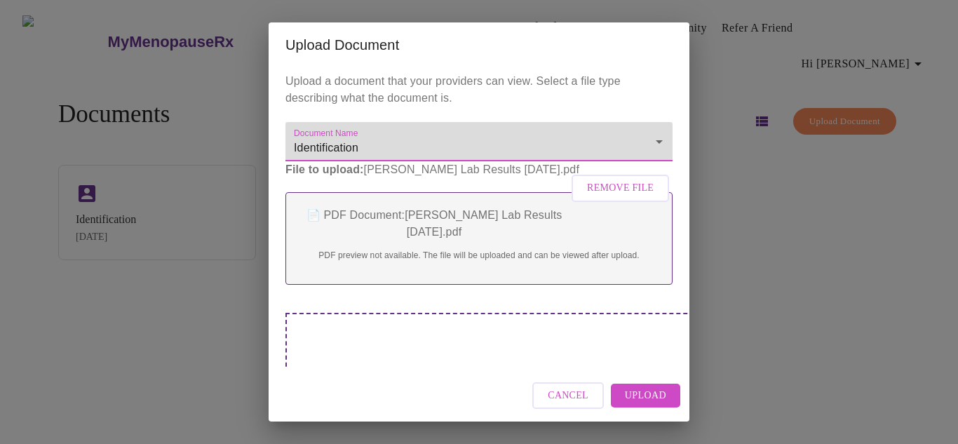
type input "Identification"
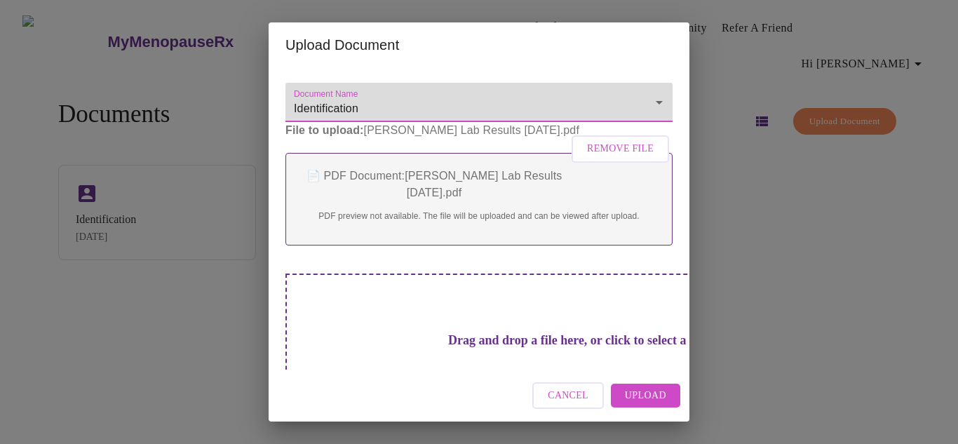
scroll to position [103, 0]
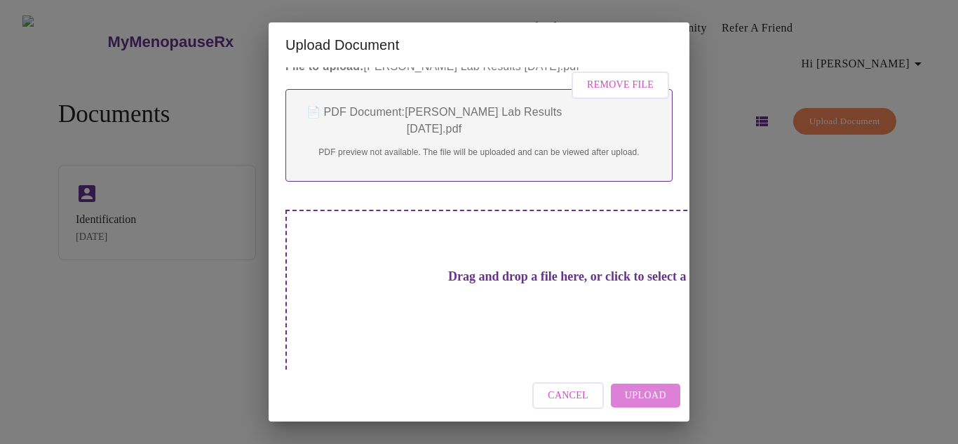
click at [649, 395] on span "Upload" at bounding box center [645, 396] width 41 height 18
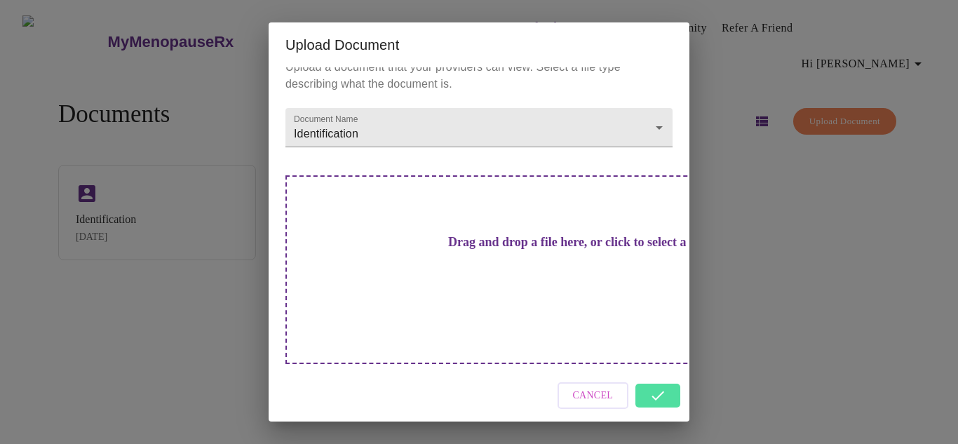
scroll to position [0, 0]
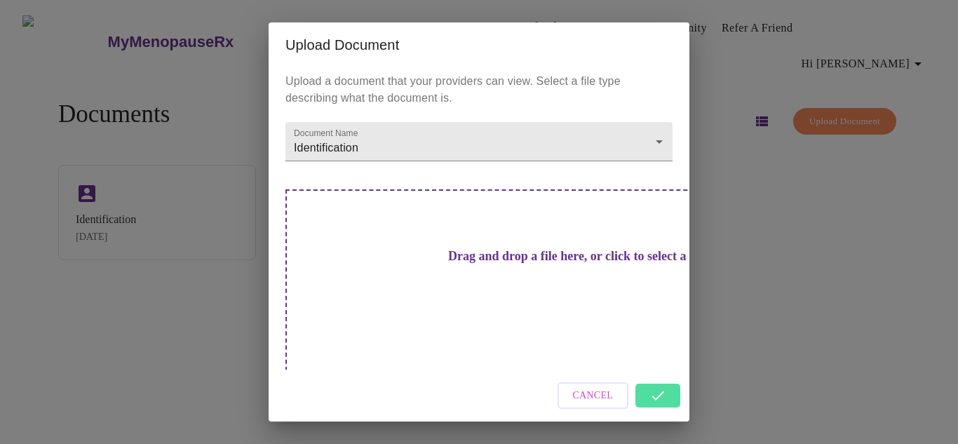
click at [649, 382] on div "Cancel" at bounding box center [479, 396] width 421 height 53
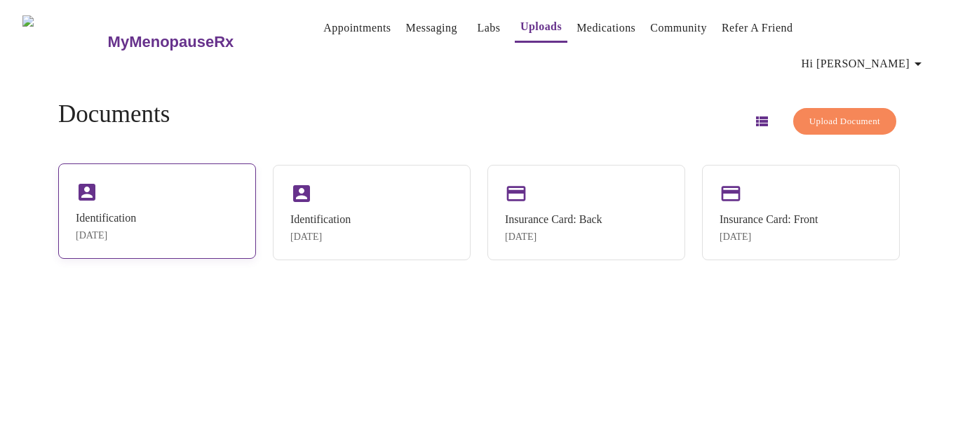
click at [177, 195] on div "Identification [DATE]" at bounding box center [157, 210] width 198 height 95
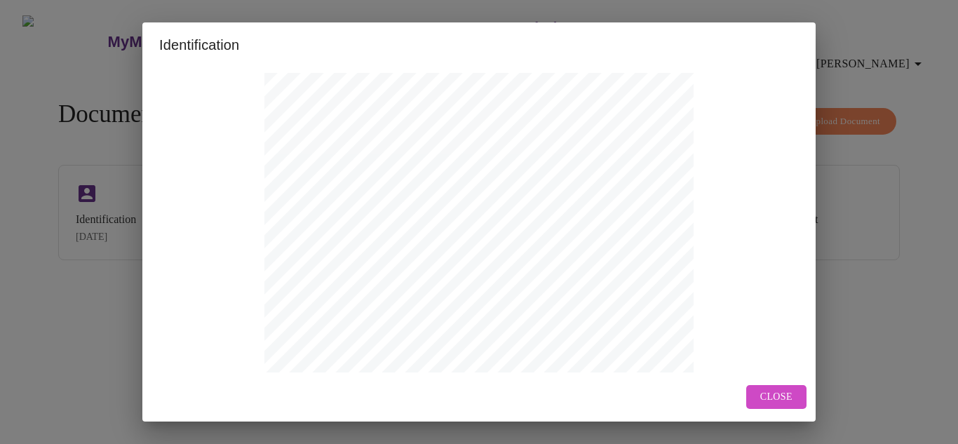
click at [789, 407] on button "Close" at bounding box center [776, 397] width 60 height 25
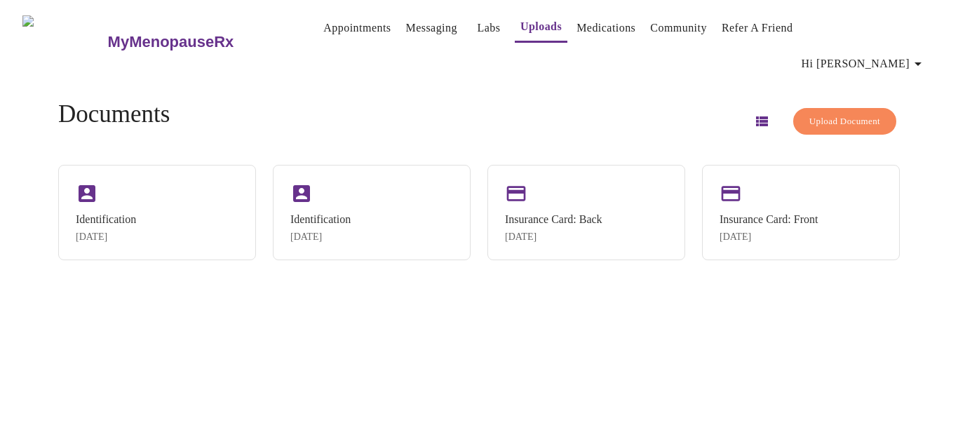
click at [594, 29] on link "Medications" at bounding box center [605, 28] width 59 height 20
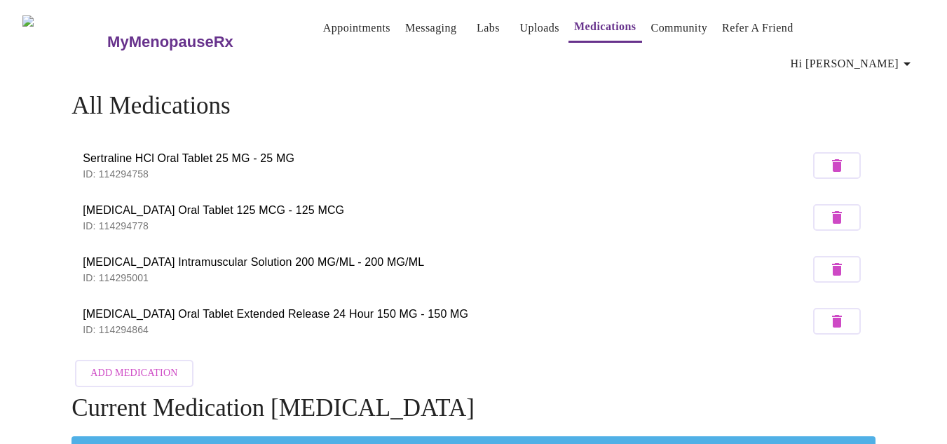
click at [670, 28] on link "Community" at bounding box center [679, 28] width 57 height 20
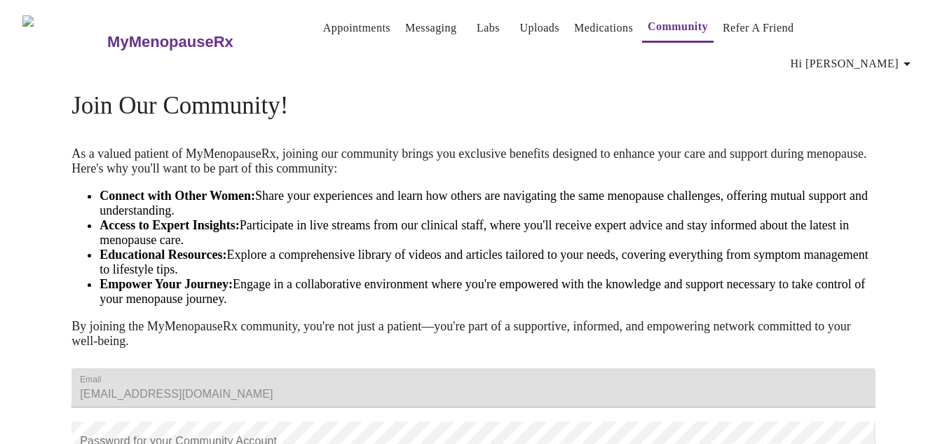
click at [323, 33] on link "Appointments" at bounding box center [356, 28] width 67 height 20
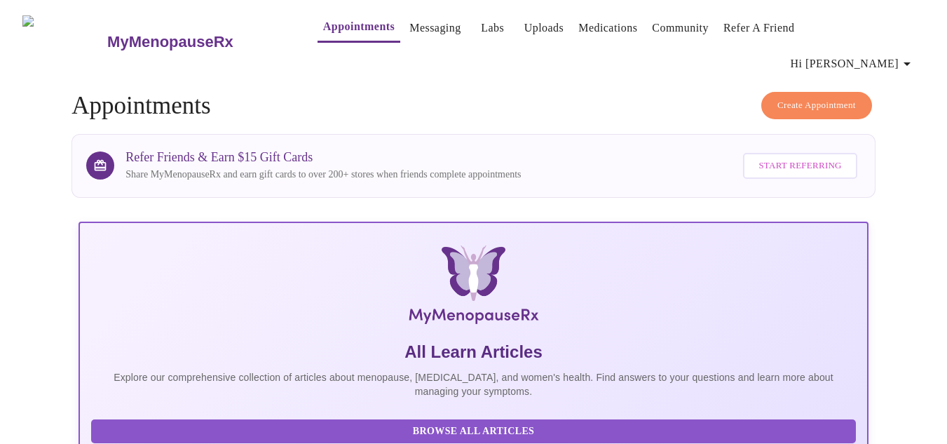
click at [410, 22] on link "Messaging" at bounding box center [435, 28] width 51 height 20
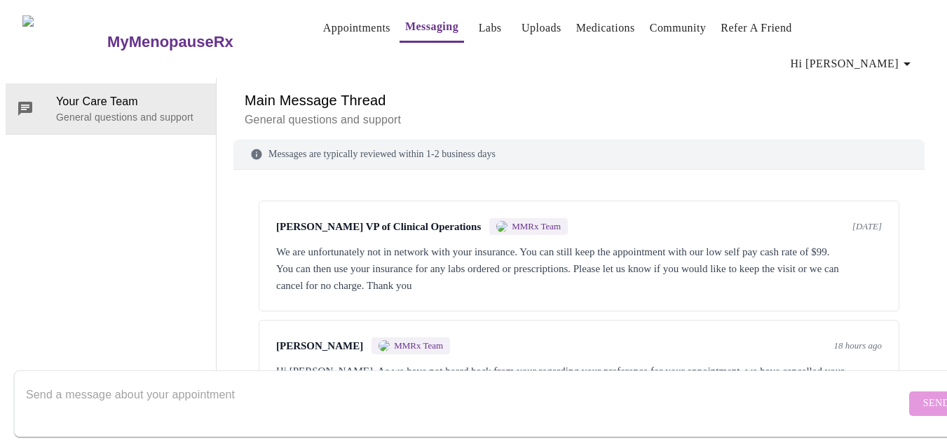
scroll to position [131, 0]
